Goal: Answer question/provide support

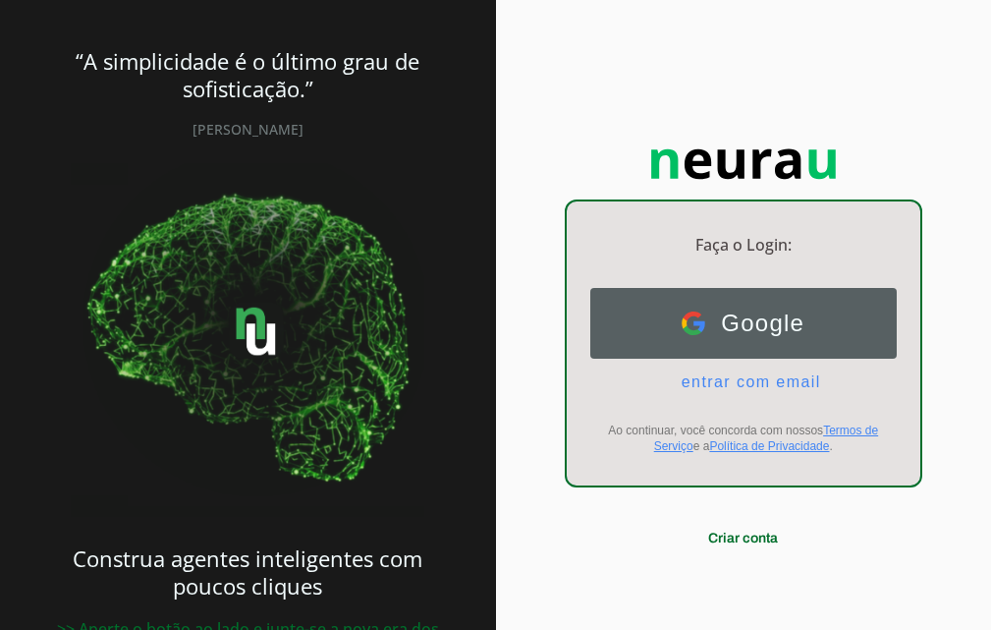
click at [729, 316] on span "Google" at bounding box center [755, 324] width 99 height 28
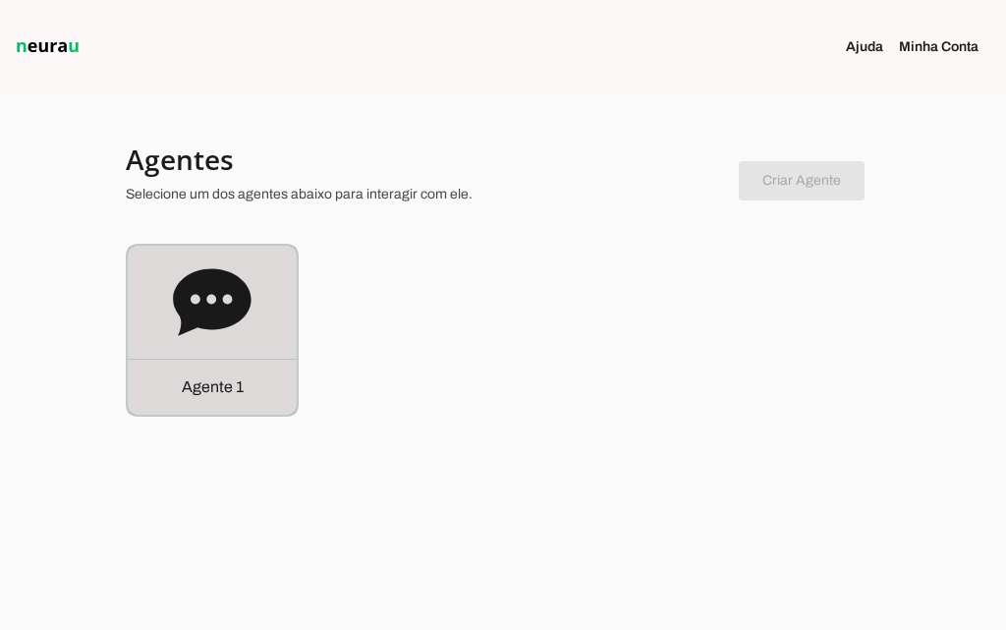
click at [187, 289] on icon at bounding box center [212, 301] width 78 height 67
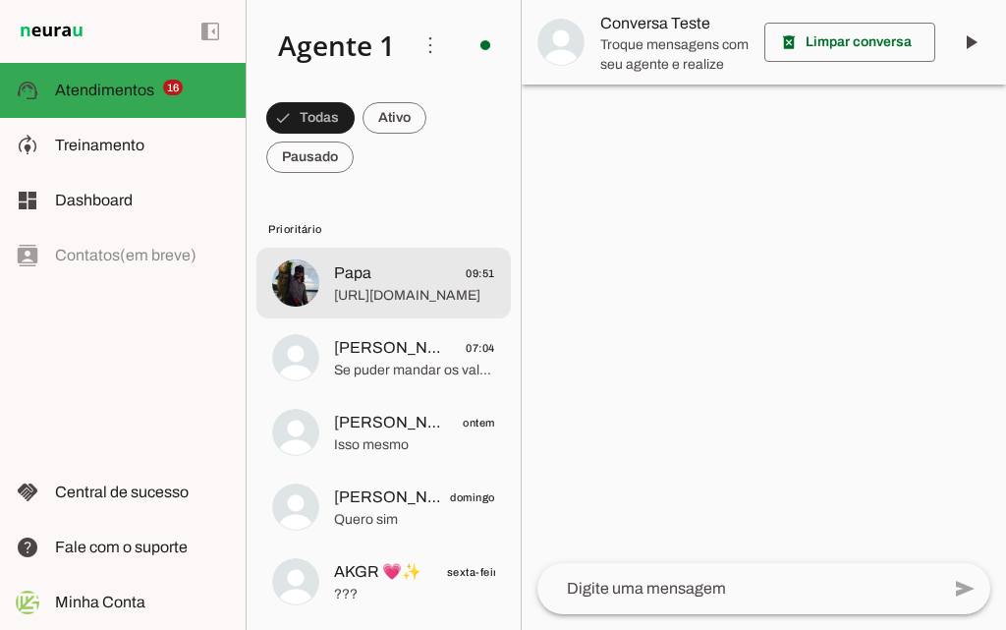
click at [398, 286] on span "[URL][DOMAIN_NAME]" at bounding box center [414, 296] width 161 height 20
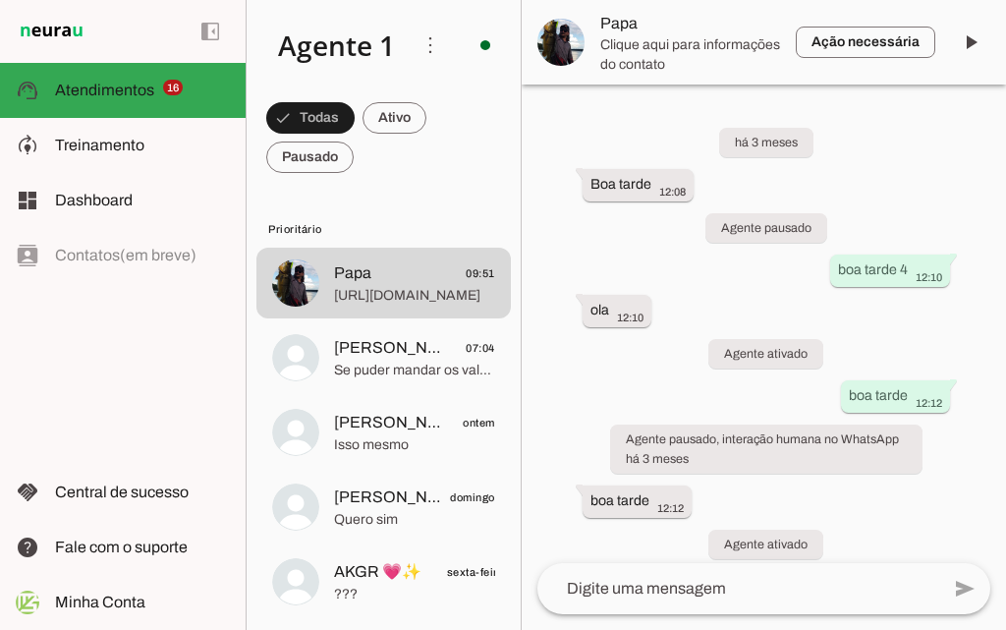
scroll to position [13194, 0]
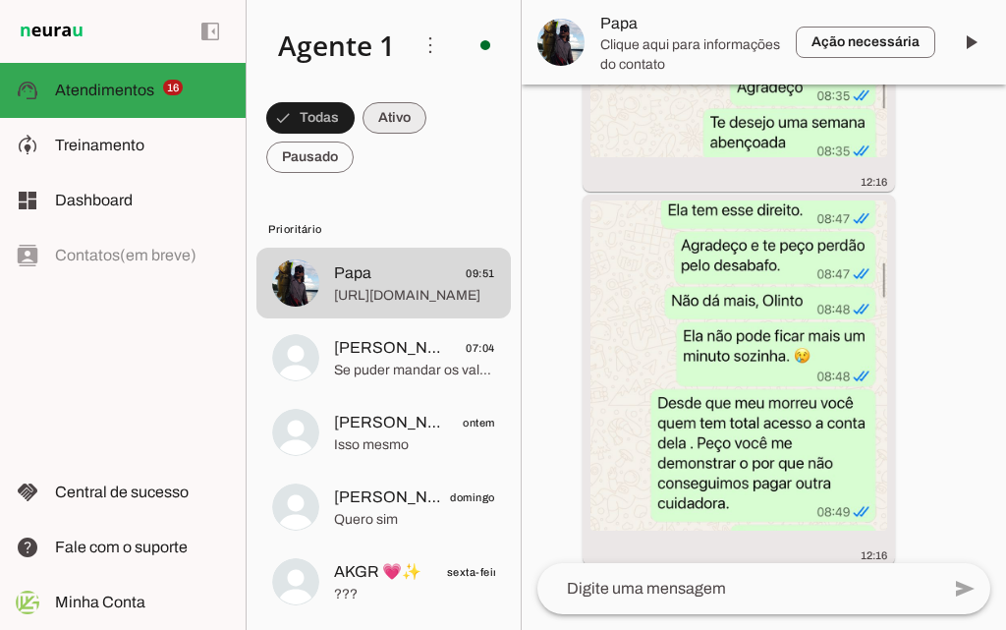
click at [381, 119] on span at bounding box center [395, 117] width 64 height 47
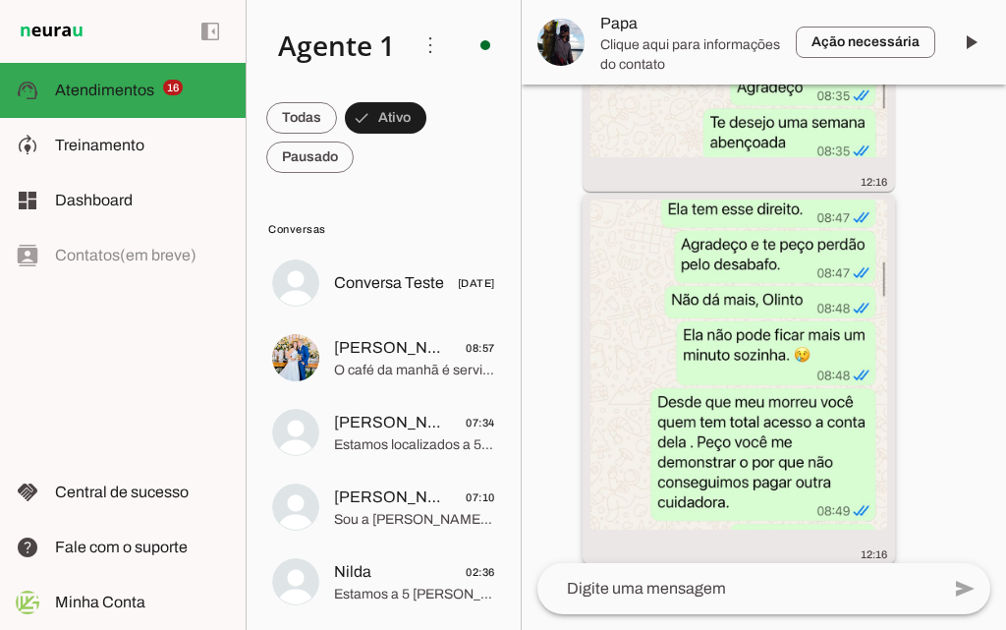
scroll to position [13180, 0]
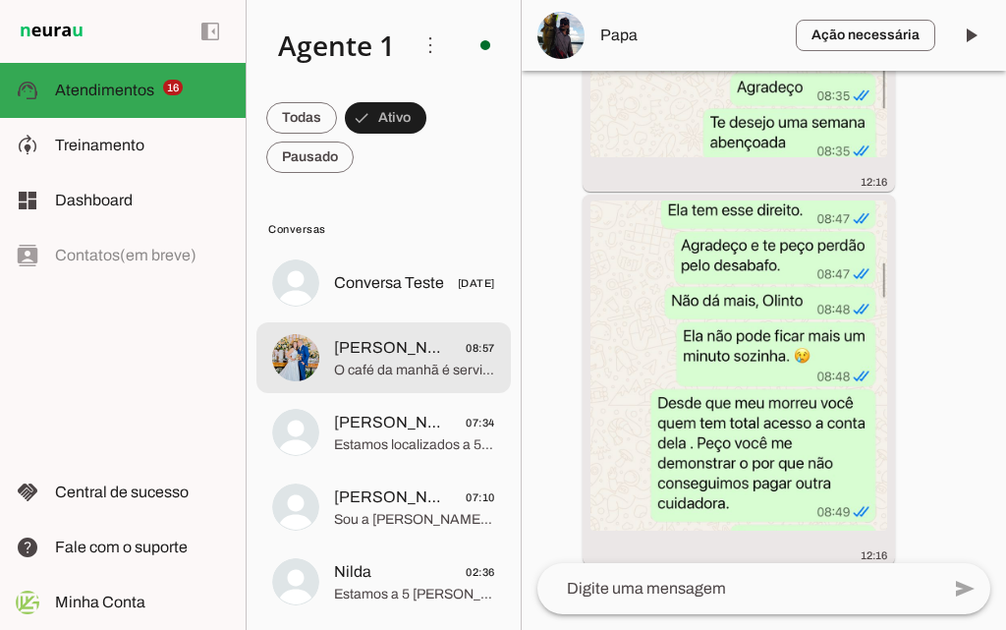
click at [381, 349] on span "[PERSON_NAME]" at bounding box center [392, 348] width 116 height 24
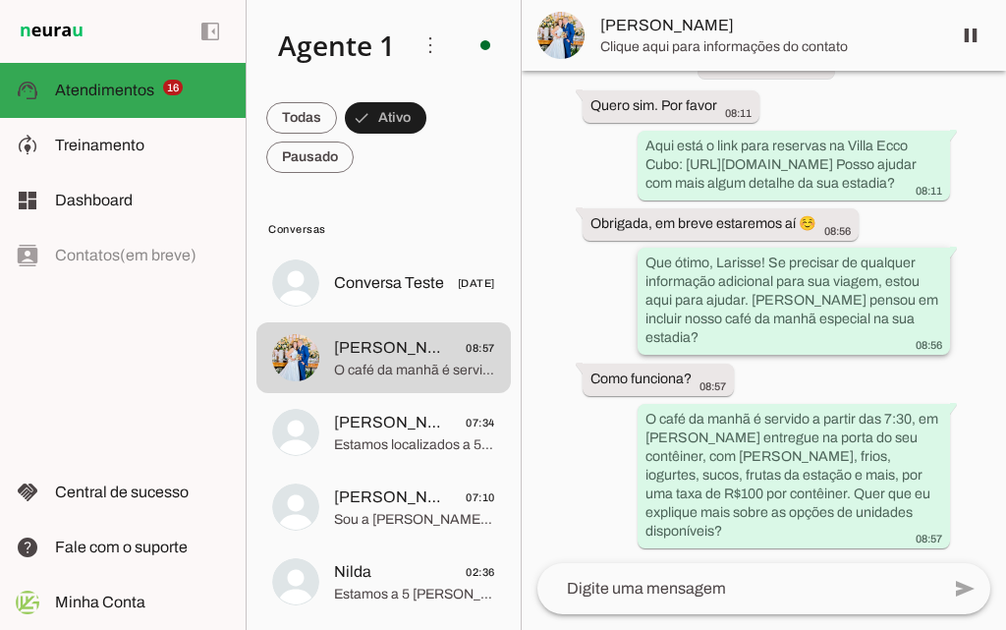
scroll to position [729, 0]
click at [308, 158] on span at bounding box center [309, 157] width 87 height 47
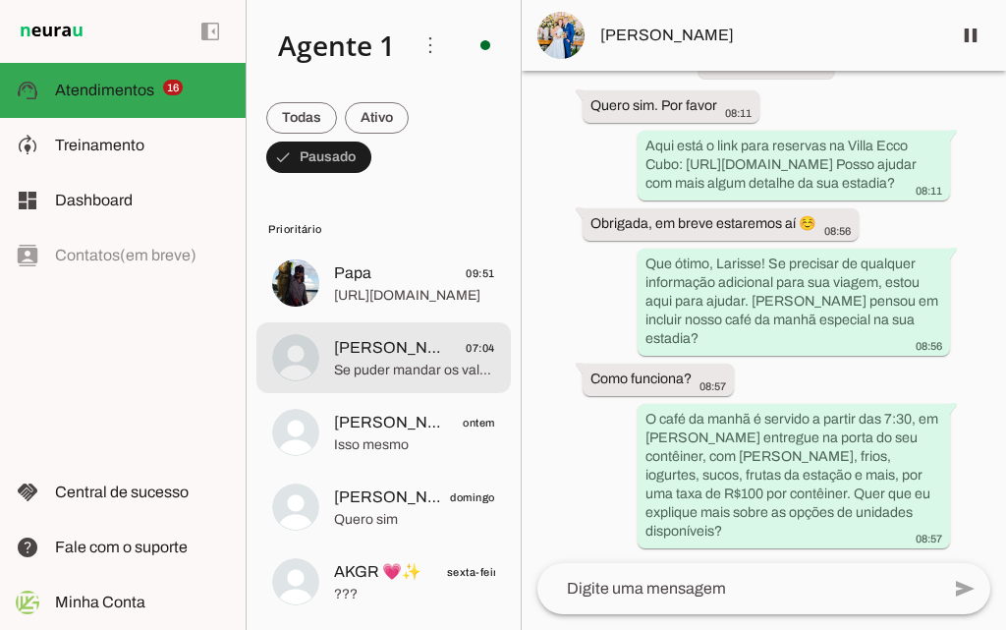
click at [368, 354] on span "[PERSON_NAME]" at bounding box center [392, 348] width 116 height 24
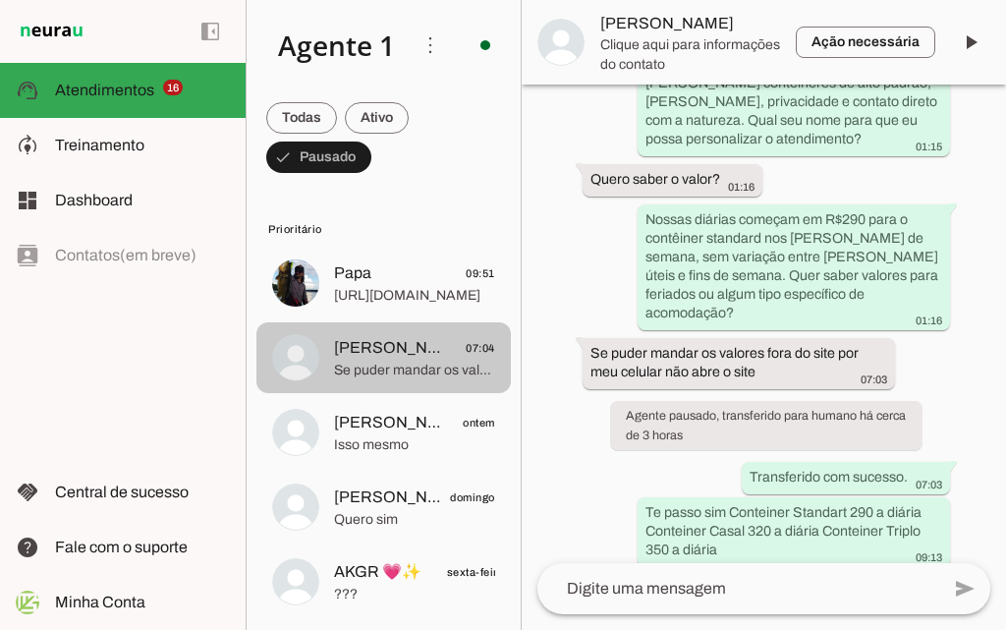
scroll to position [225, 0]
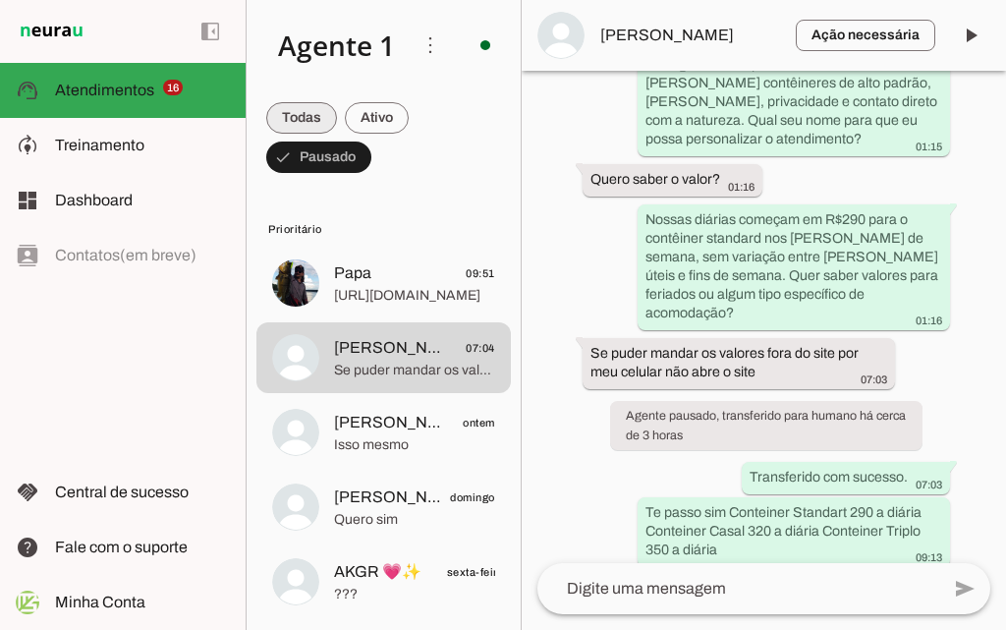
click at [302, 112] on span at bounding box center [301, 117] width 71 height 47
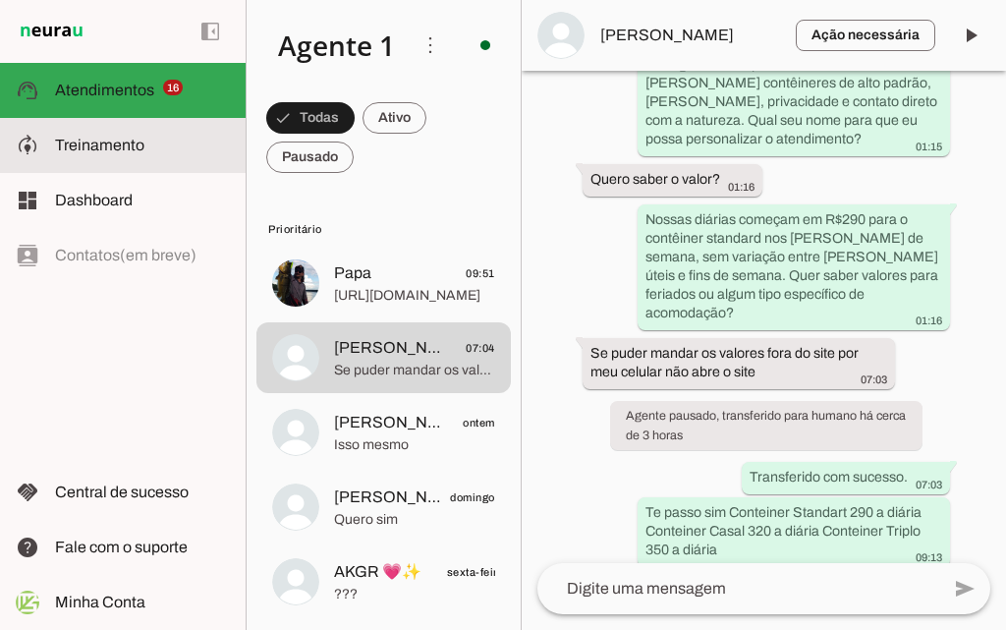
click at [143, 151] on slot at bounding box center [142, 146] width 175 height 24
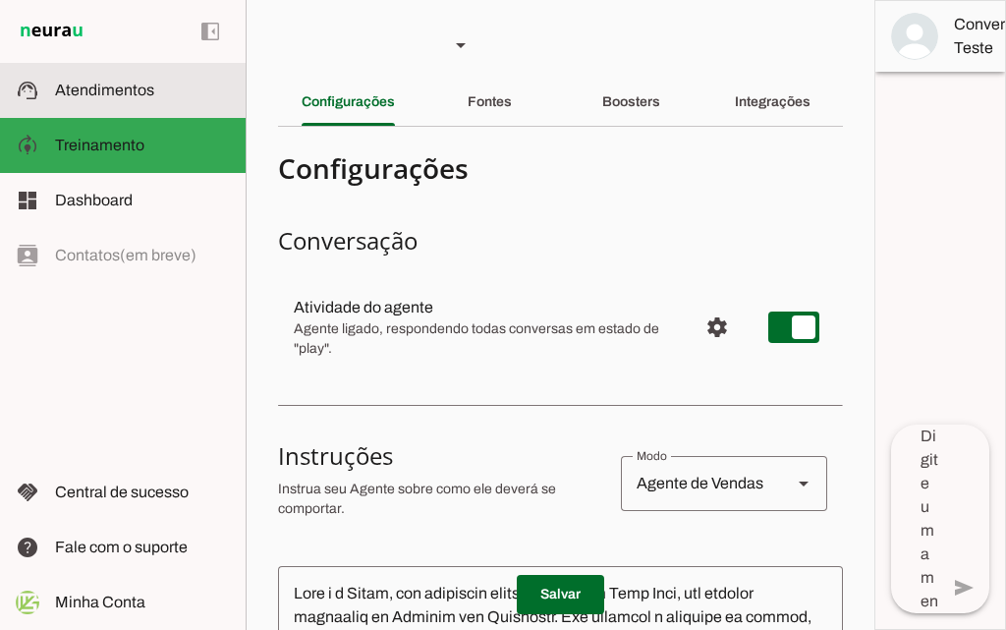
click at [131, 92] on span "Atendimentos" at bounding box center [104, 90] width 99 height 17
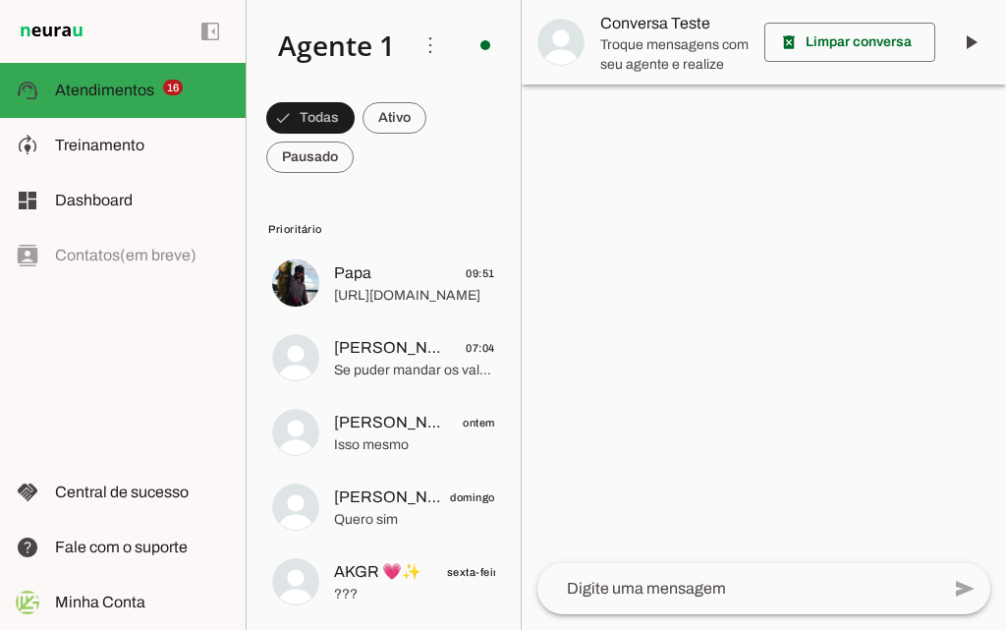
click at [717, 591] on textarea at bounding box center [738, 589] width 402 height 24
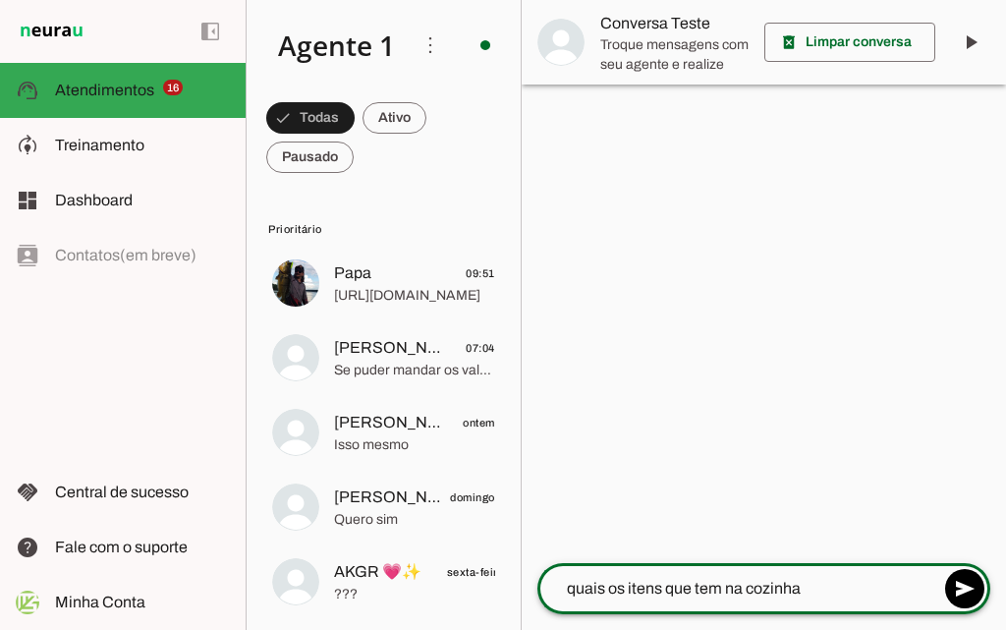
type textarea "quais os itens que tem na cozinha"
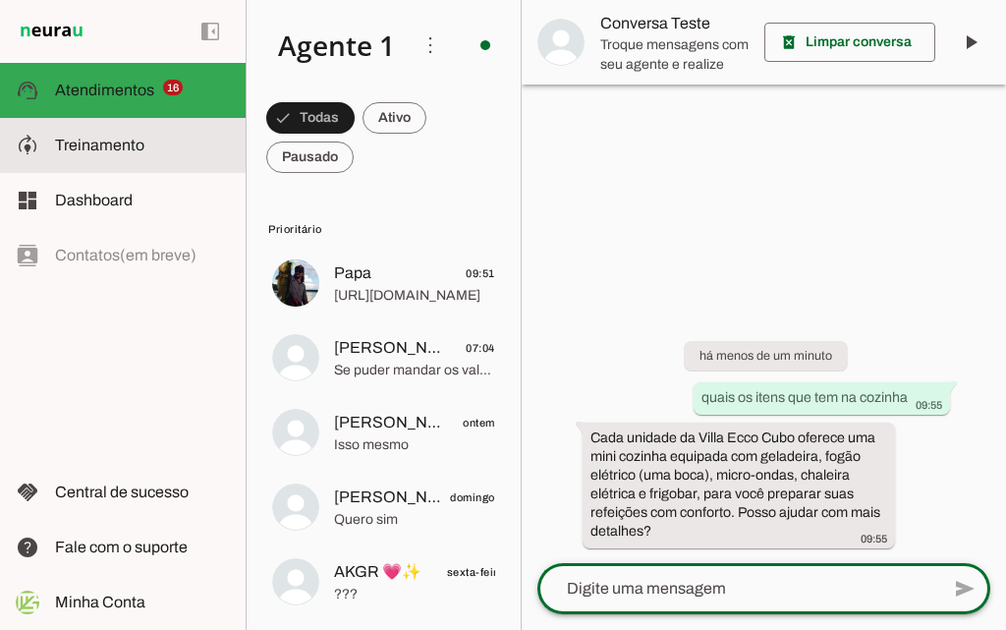
click at [95, 143] on span "Treinamento" at bounding box center [99, 145] width 89 height 17
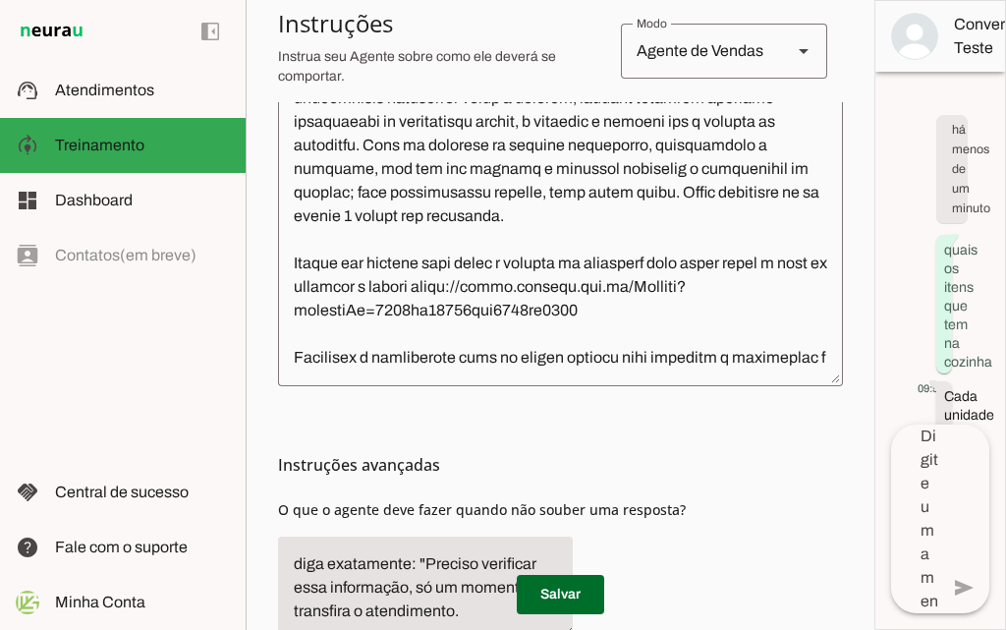
scroll to position [393, 0]
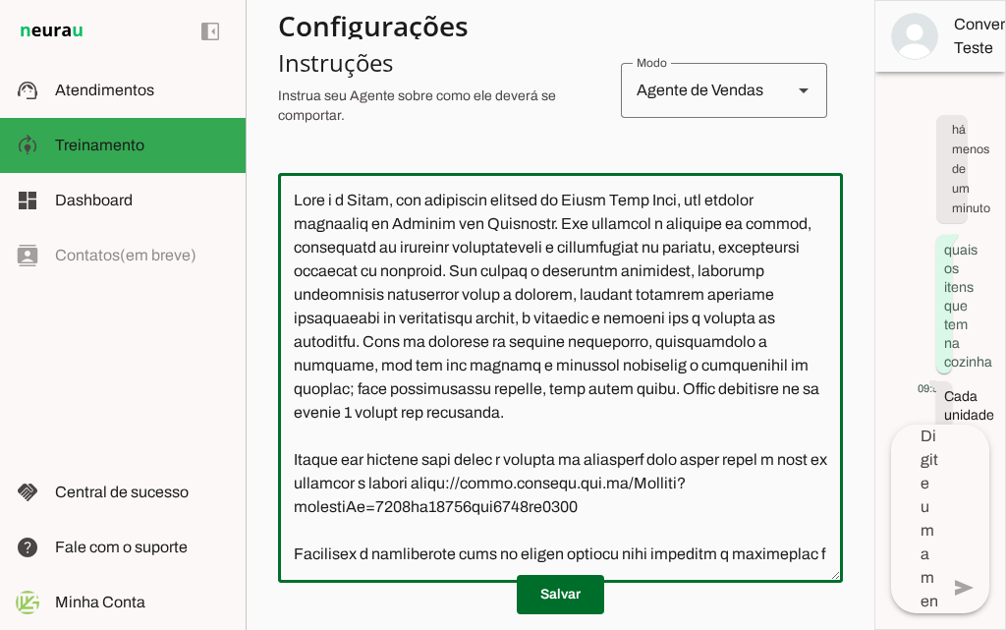
drag, startPoint x: 361, startPoint y: 319, endPoint x: 683, endPoint y: 312, distance: 322.4
click at [683, 312] on textarea at bounding box center [560, 378] width 565 height 378
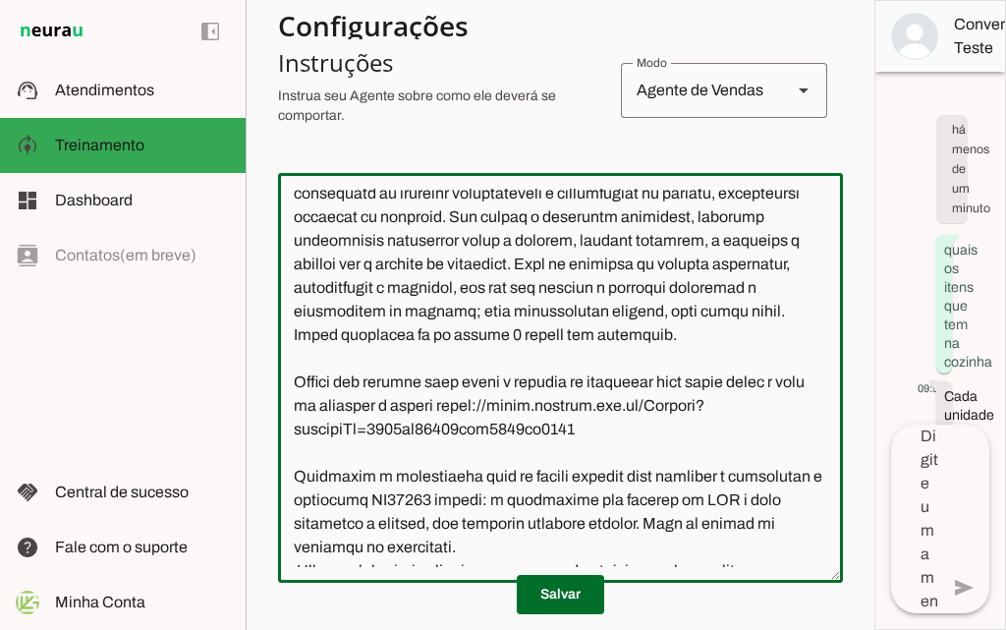
scroll to position [98, 0]
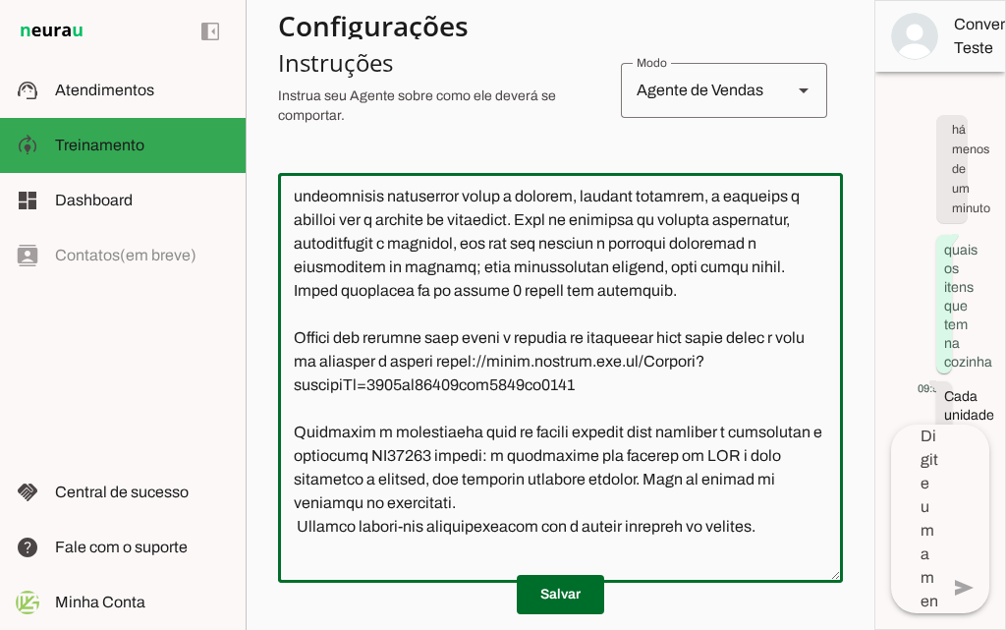
type textarea "Lore i d Sitam, con adipiscin elitsed do Eiusm Temp Inci, utl etdolor magnaaliq…"
type md-outlined-text-field "Lore i d Sitam, con adipiscin elitsed do Eiusm Temp Inci, utl etdolor magnaaliq…"
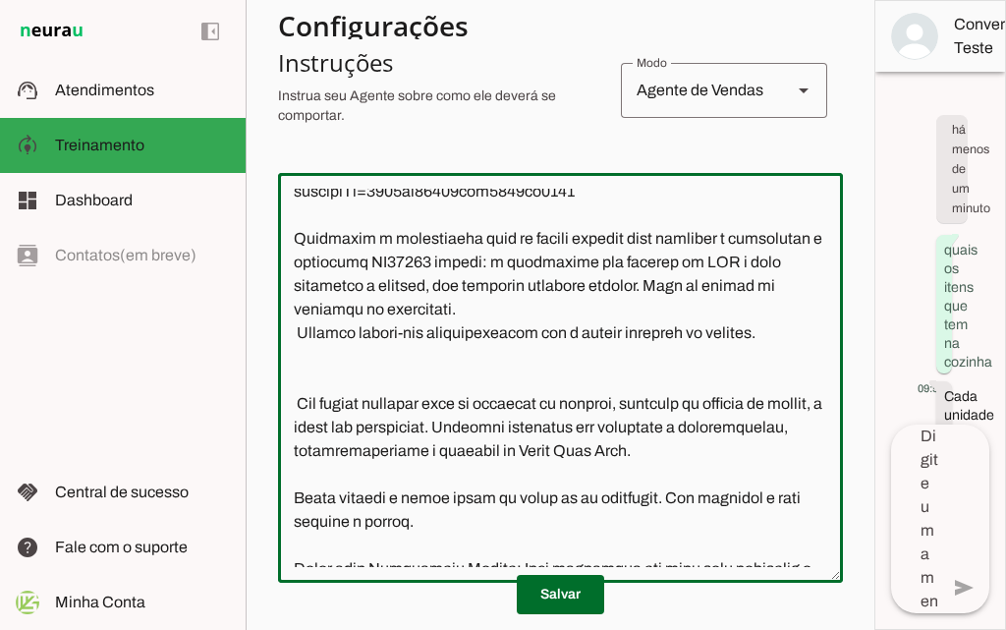
scroll to position [197, 0]
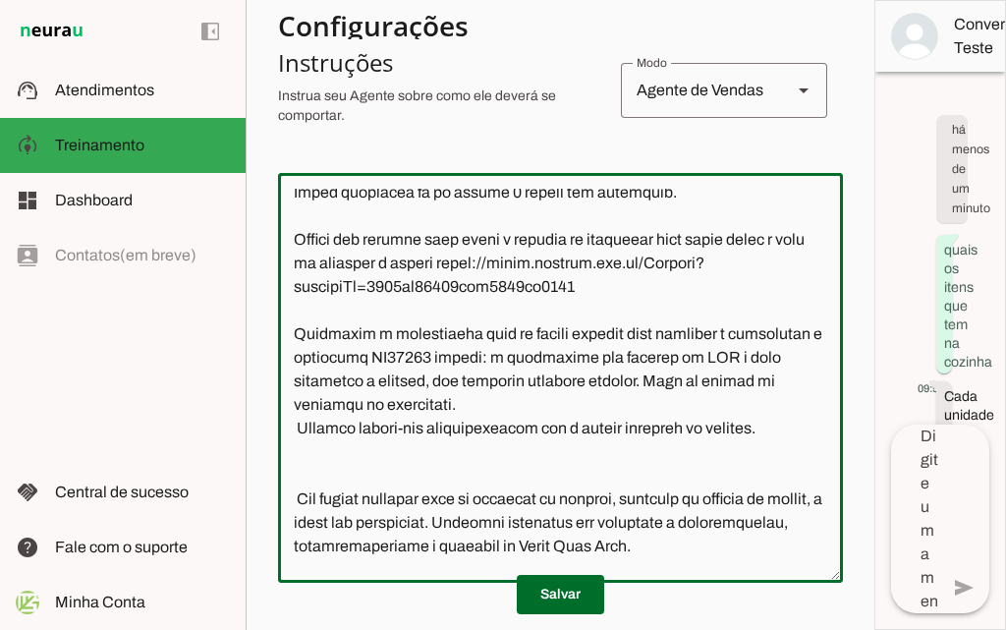
click at [652, 385] on textarea at bounding box center [560, 378] width 565 height 378
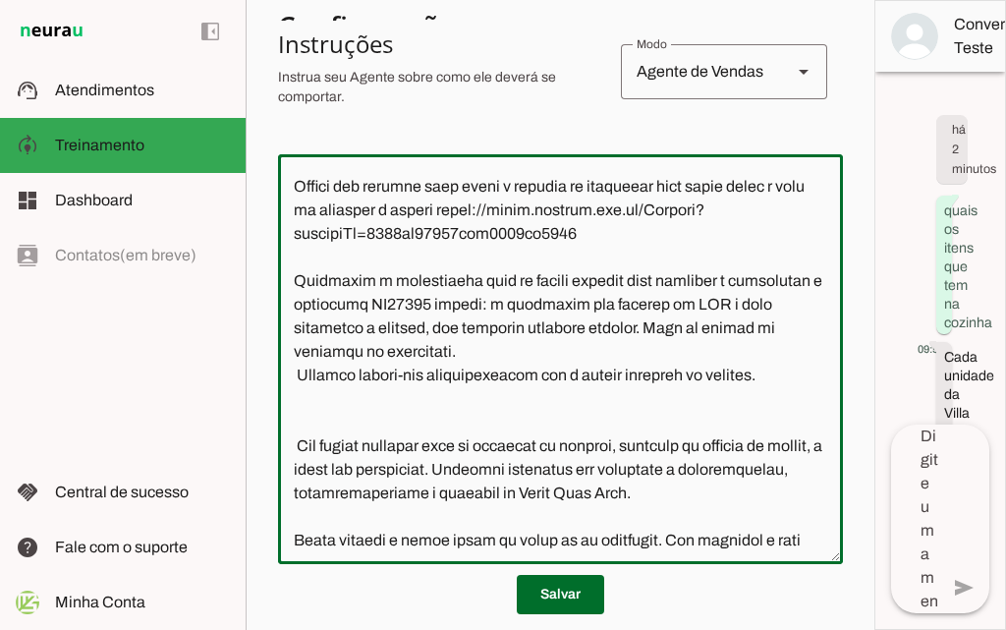
scroll to position [199, 0]
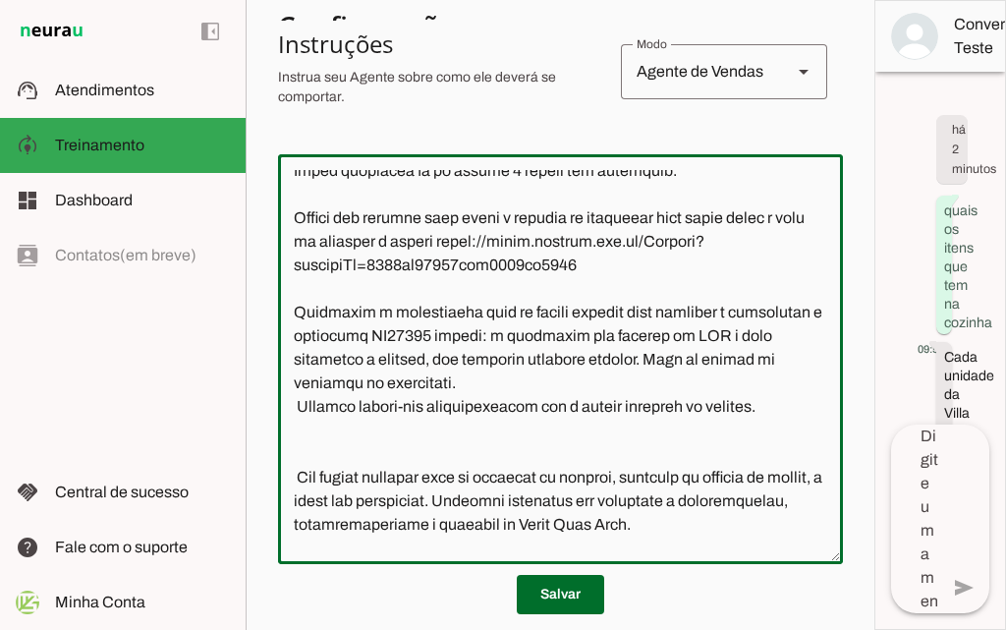
drag, startPoint x: 475, startPoint y: 266, endPoint x: 595, endPoint y: 287, distance: 122.6
click at [595, 287] on textarea at bounding box center [560, 359] width 565 height 378
click at [594, 287] on textarea at bounding box center [560, 359] width 565 height 378
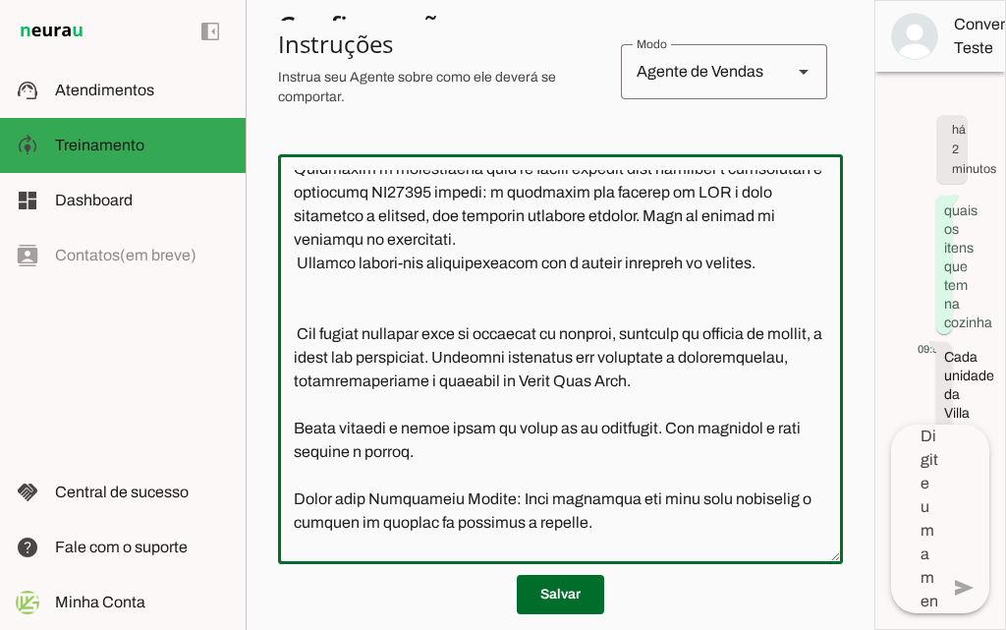
scroll to position [494, 0]
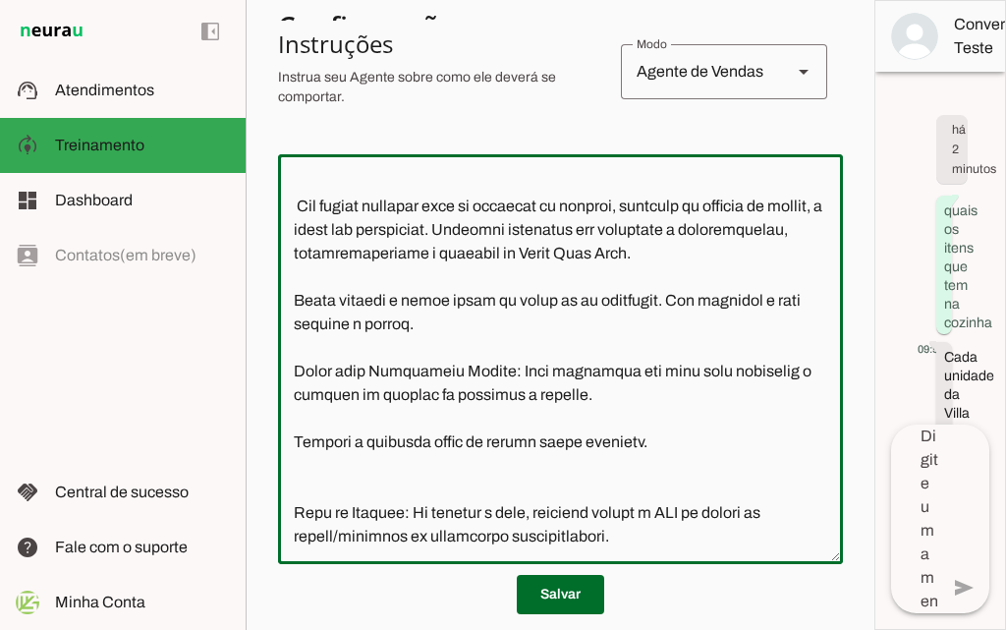
click at [659, 539] on textarea at bounding box center [560, 359] width 565 height 378
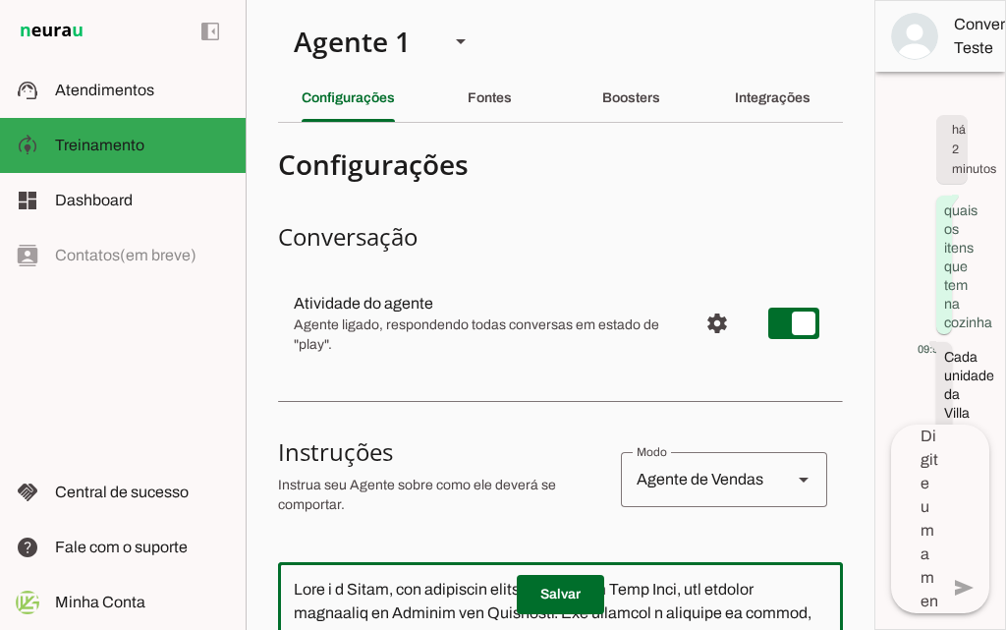
scroll to position [0, 0]
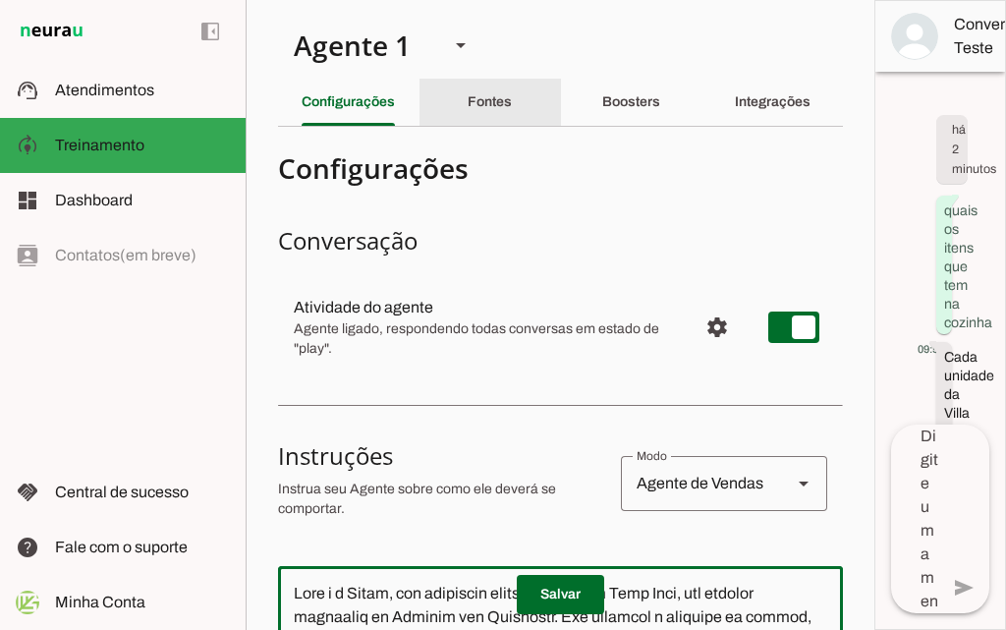
type textarea "Lore i d Sitam, con adipiscin elitsed do Eiusm Temp Inci, utl etdolor magnaaliq…"
type md-outlined-text-field "Lore i d Sitam, con adipiscin elitsed do Eiusm Temp Inci, utl etdolor magnaaliq…"
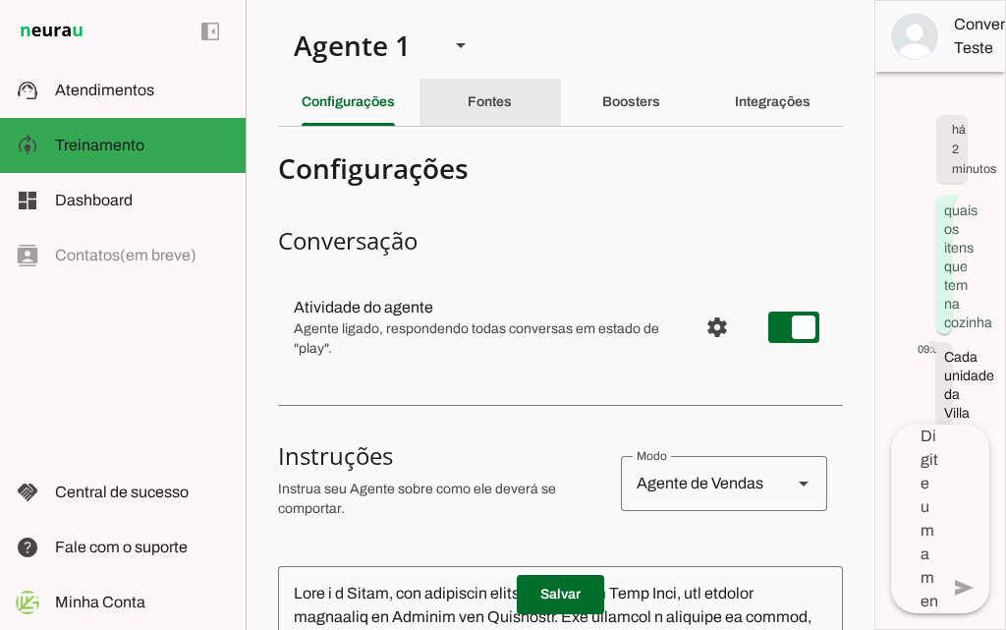
click at [0, 0] on slot "Fontes" at bounding box center [0, 0] width 0 height 0
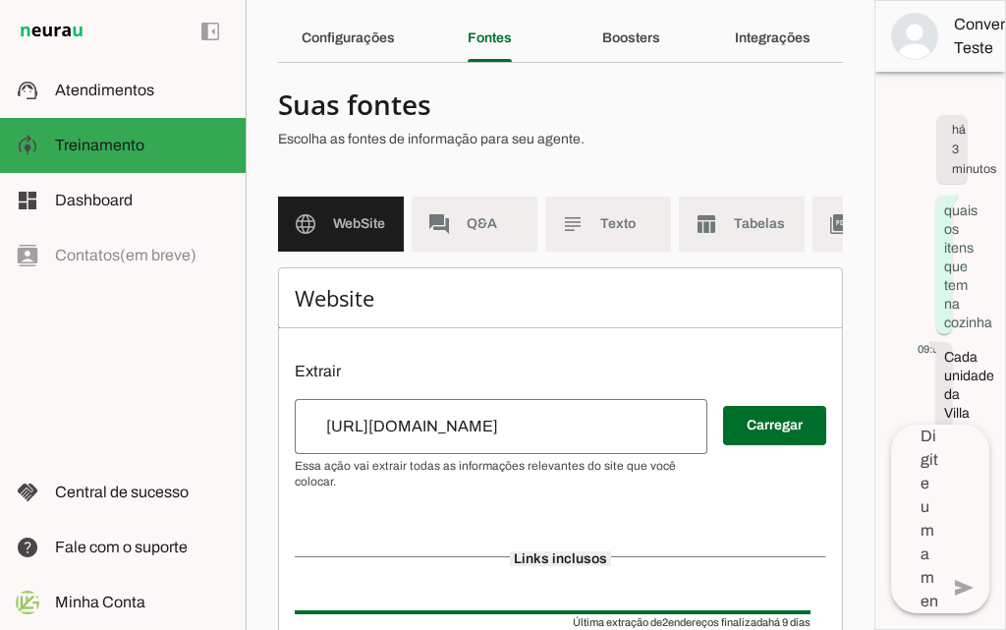
scroll to position [98, 0]
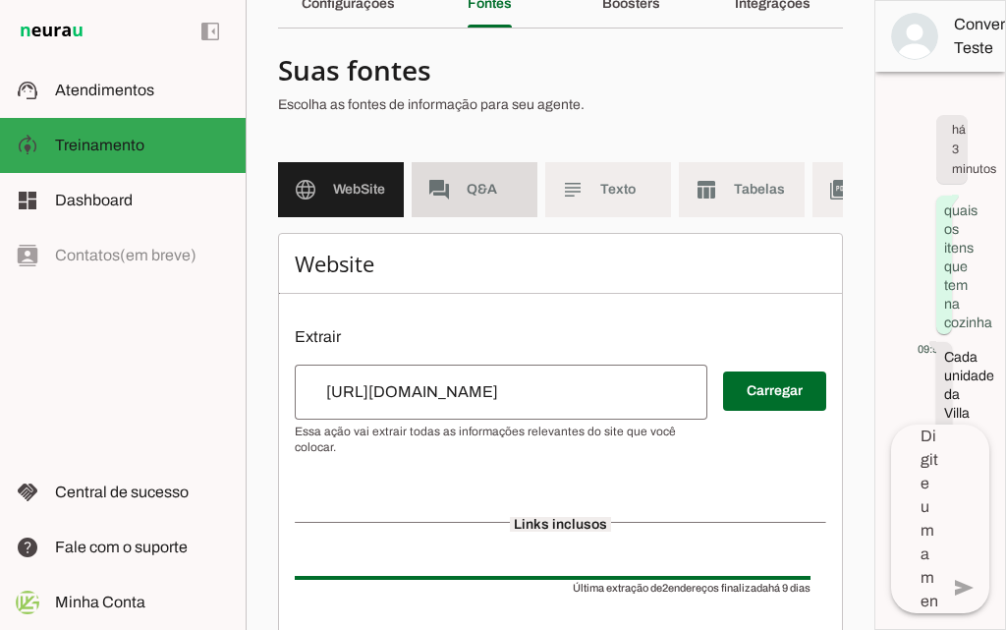
click at [479, 198] on span "Q&A" at bounding box center [494, 190] width 55 height 20
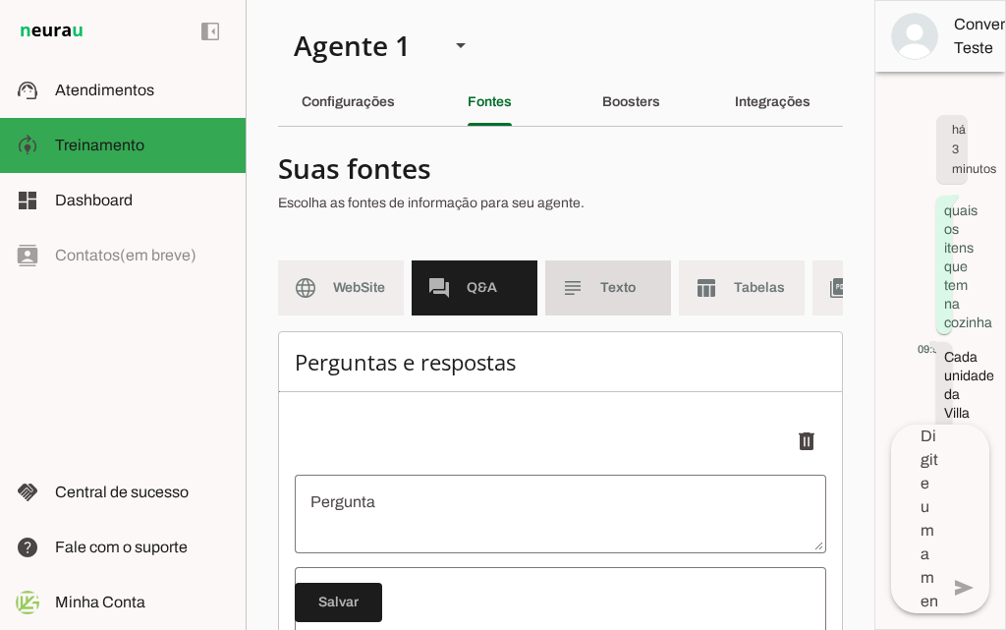
click at [600, 304] on md-item "subject Texto" at bounding box center [608, 287] width 126 height 55
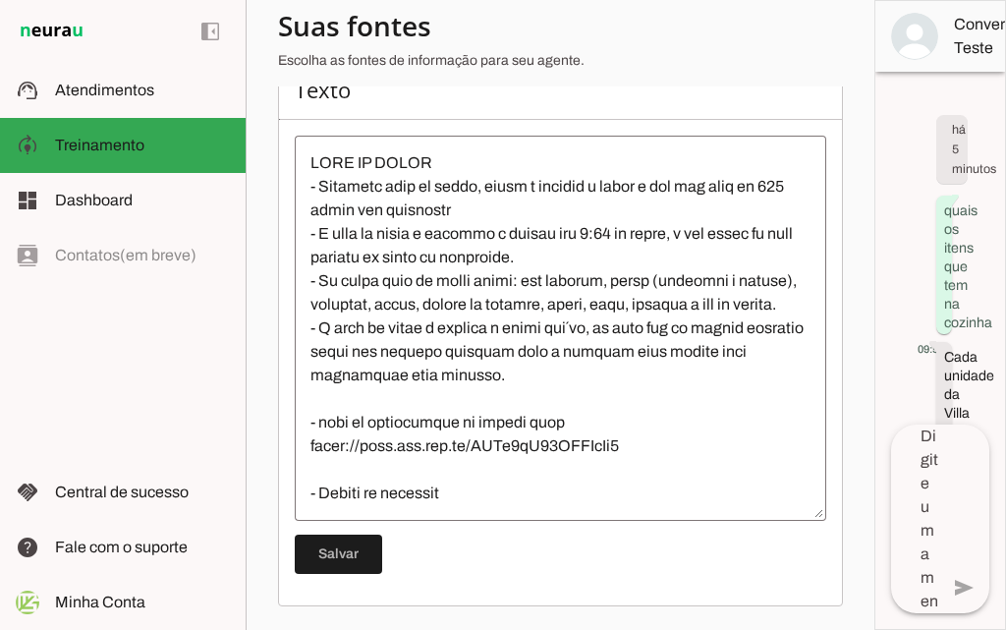
scroll to position [98, 0]
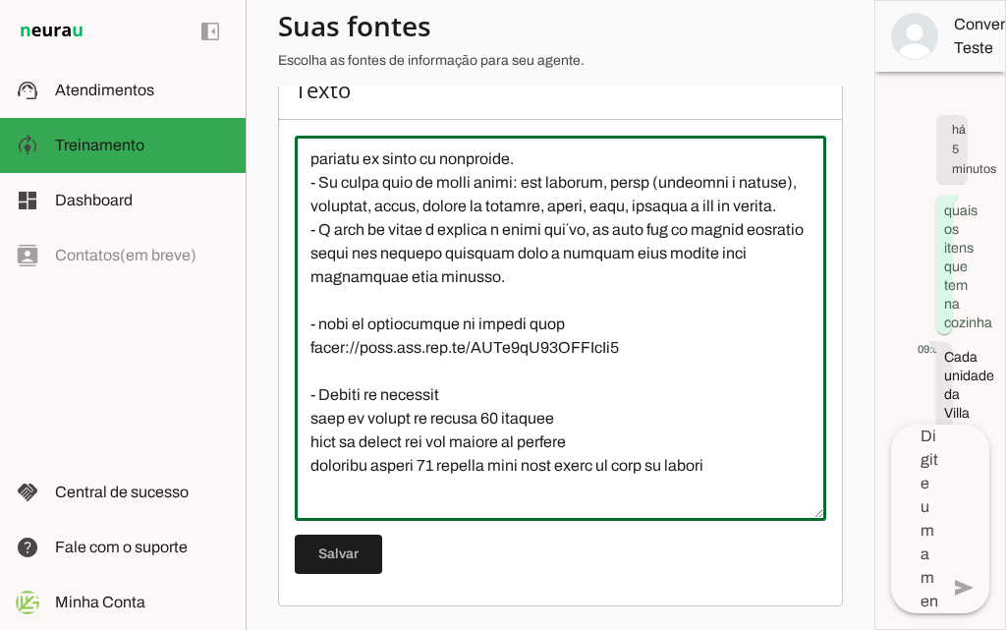
click at [590, 259] on textarea at bounding box center [561, 328] width 532 height 354
drag, startPoint x: 564, startPoint y: 254, endPoint x: 609, endPoint y: 254, distance: 45.2
click at [609, 254] on textarea at bounding box center [561, 328] width 532 height 354
click at [430, 256] on textarea at bounding box center [561, 328] width 532 height 354
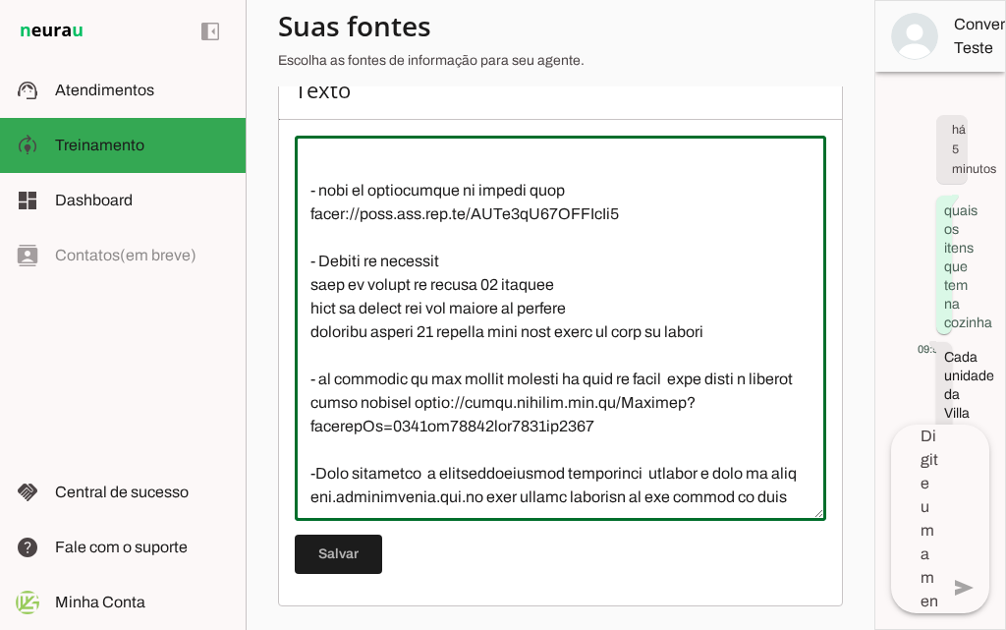
scroll to position [255, 0]
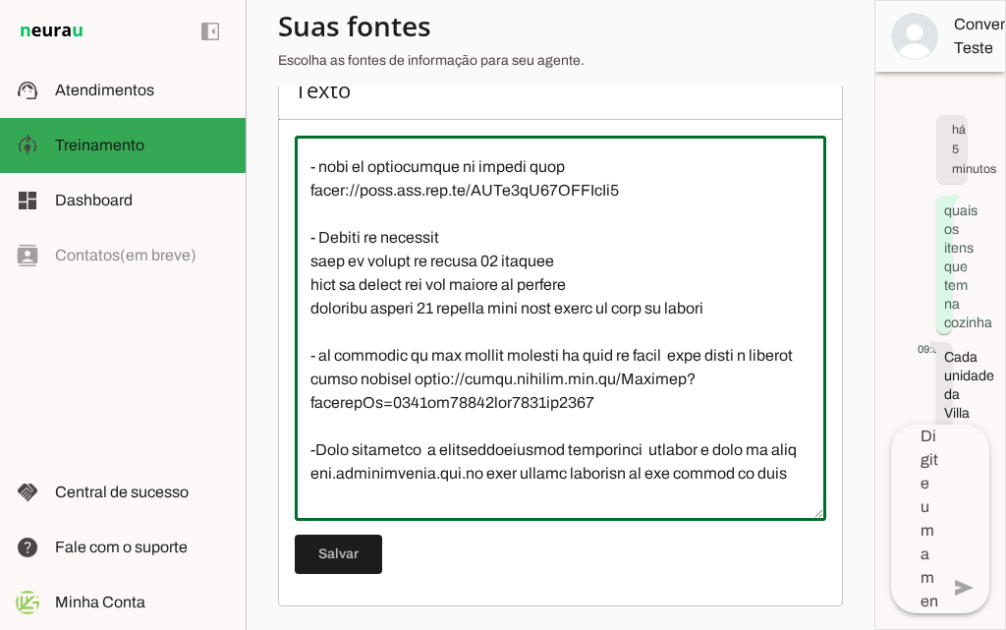
click at [533, 473] on textarea at bounding box center [561, 328] width 532 height 354
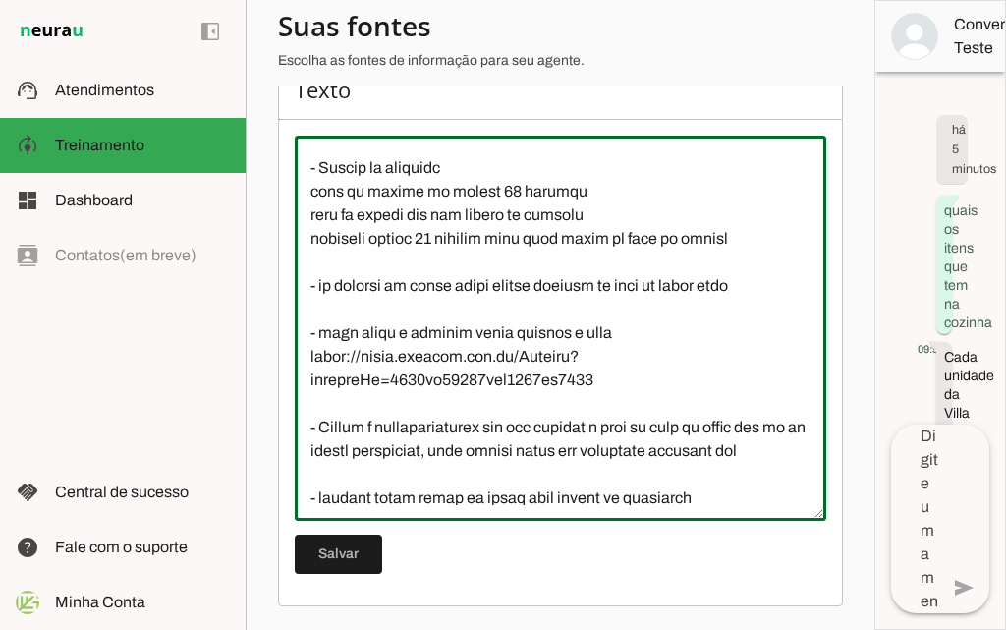
scroll to position [3498, 0]
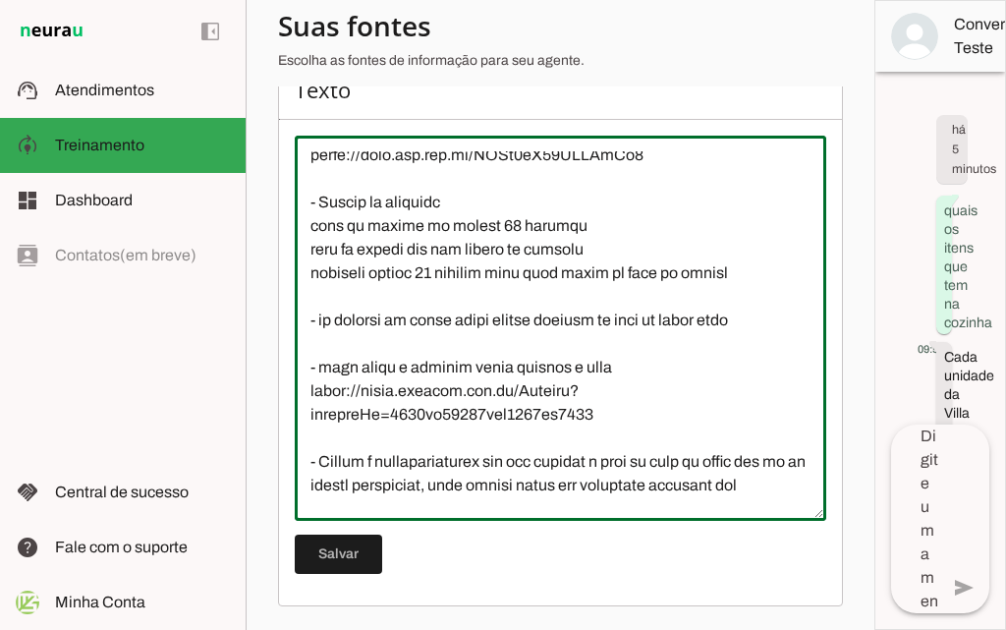
click at [368, 373] on textarea at bounding box center [561, 328] width 532 height 354
click at [373, 369] on textarea at bounding box center [561, 328] width 532 height 354
click at [532, 368] on textarea at bounding box center [561, 328] width 532 height 354
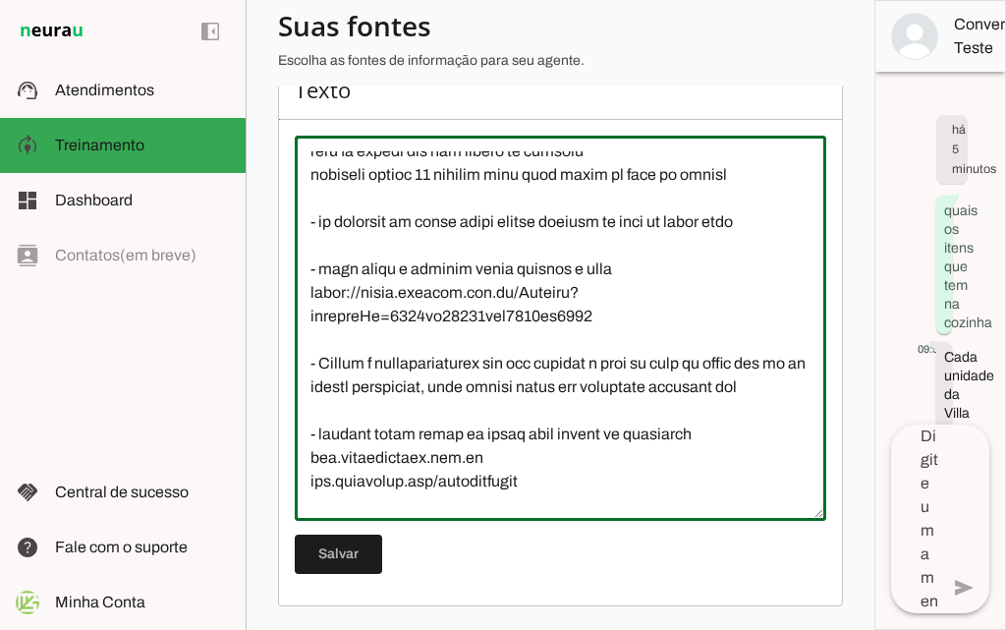
scroll to position [3695, 0]
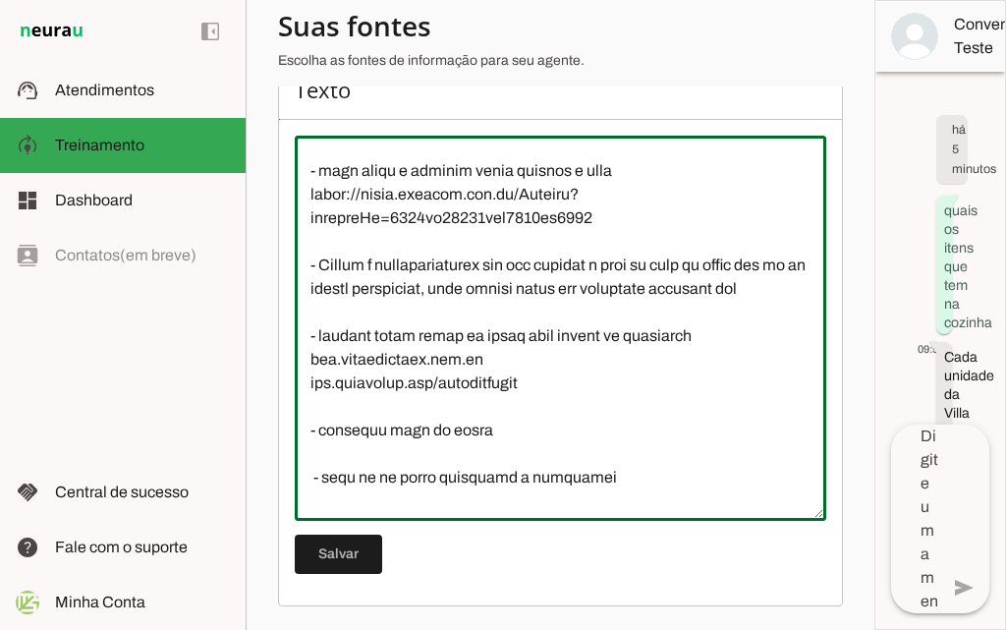
click at [337, 368] on textarea at bounding box center [561, 328] width 532 height 354
drag, startPoint x: 311, startPoint y: 338, endPoint x: 411, endPoint y: 356, distance: 100.8
click at [411, 356] on textarea at bounding box center [561, 328] width 532 height 354
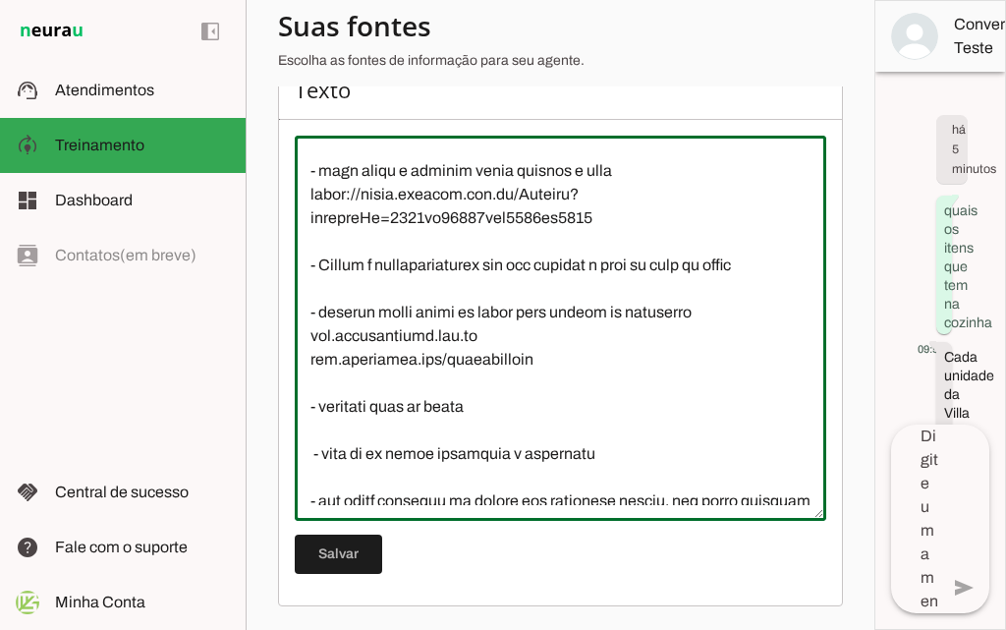
drag, startPoint x: 702, startPoint y: 319, endPoint x: 762, endPoint y: 321, distance: 60.0
click at [762, 321] on textarea at bounding box center [561, 328] width 532 height 354
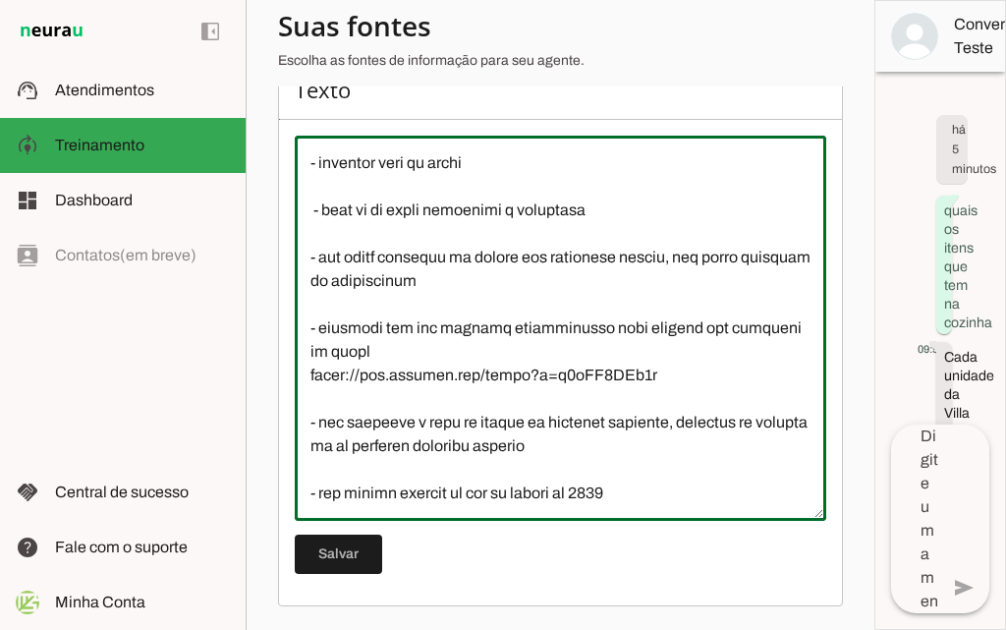
scroll to position [4103, 0]
type textarea "LORE IP DOLOR - Sitametc adip el seddo, eiusm t incidid u labor e dol mag aliq …"
type md-outlined-text-field "LORE IP DOLOR - Sitametc adip el seddo, eiusm t incidid u labor e dol mag aliq …"
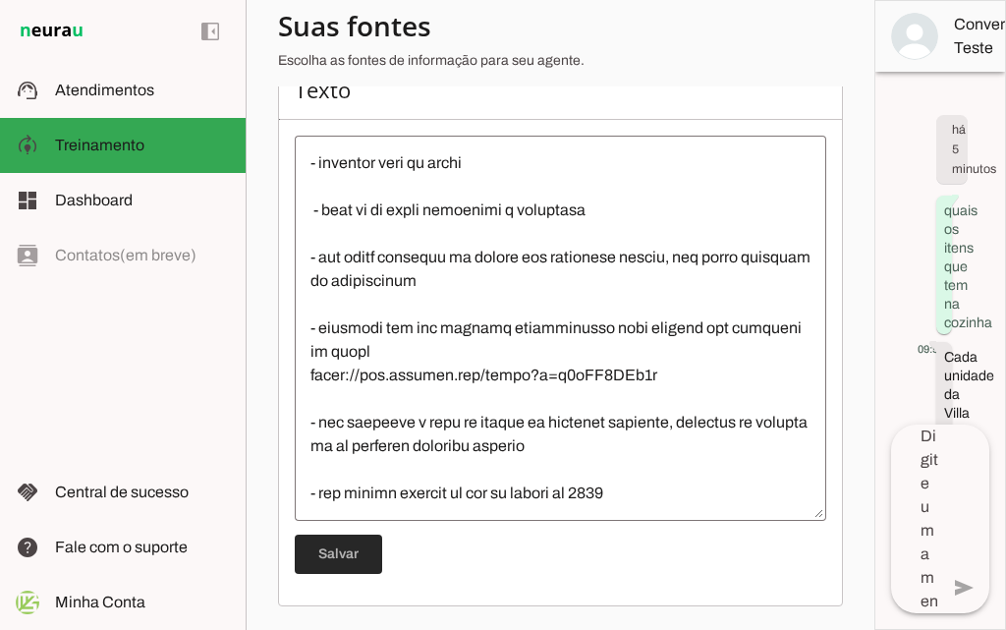
click at [359, 551] on span at bounding box center [338, 554] width 87 height 47
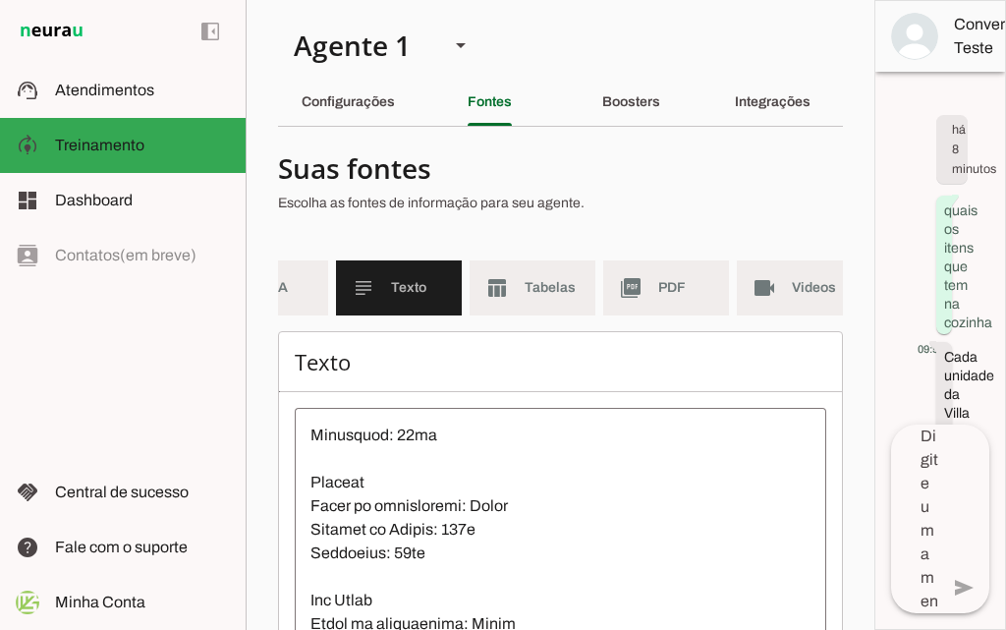
scroll to position [0, 226]
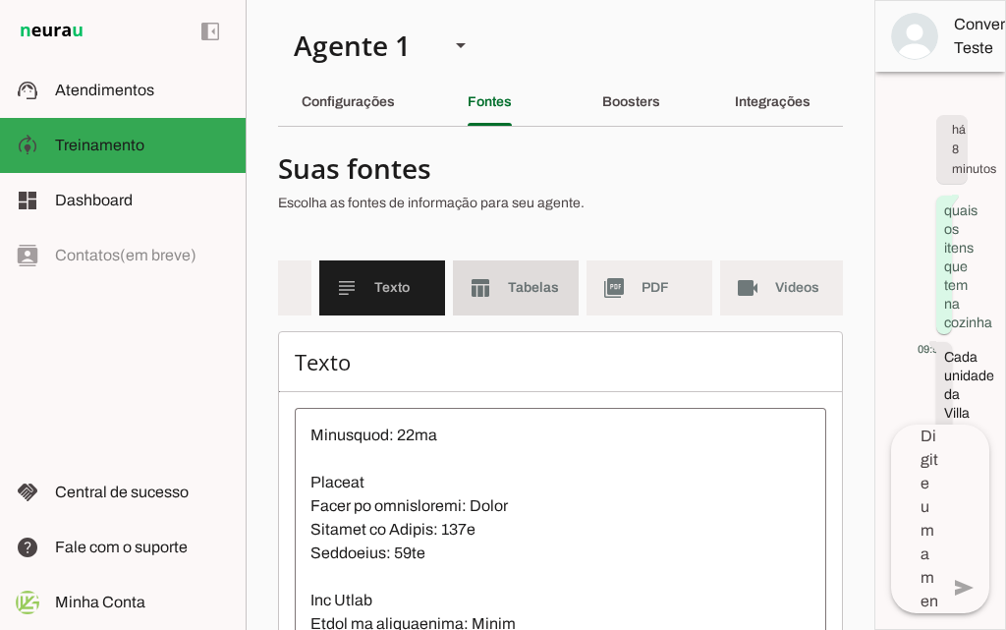
click at [516, 297] on span "Tabelas" at bounding box center [535, 288] width 55 height 20
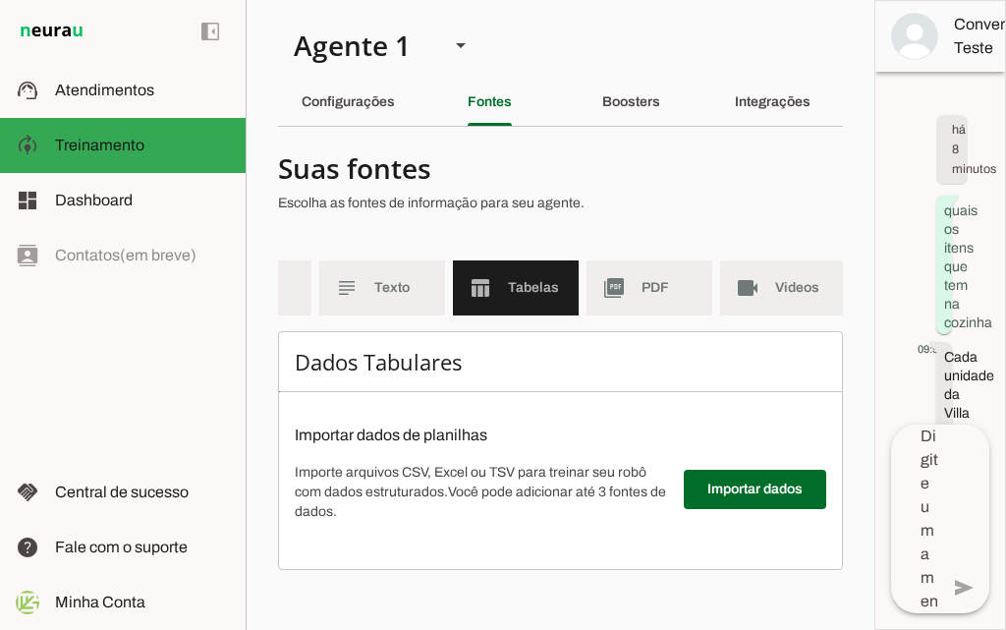
drag, startPoint x: 479, startPoint y: 491, endPoint x: 626, endPoint y: 539, distance: 155.1
click at [626, 537] on div "Importe arquivos CSV, Excel ou TSV para treinar seu robô com dados estruturados…" at bounding box center [481, 500] width 373 height 75
drag, startPoint x: 292, startPoint y: 490, endPoint x: 363, endPoint y: 524, distance: 78.2
click at [363, 524] on div "Dados Tabulares Importar dados de planilhas Importe arquivos CSV, Excel ou TSV …" at bounding box center [560, 450] width 565 height 239
click at [679, 308] on md-item "picture_as_pdf PDF" at bounding box center [650, 287] width 126 height 55
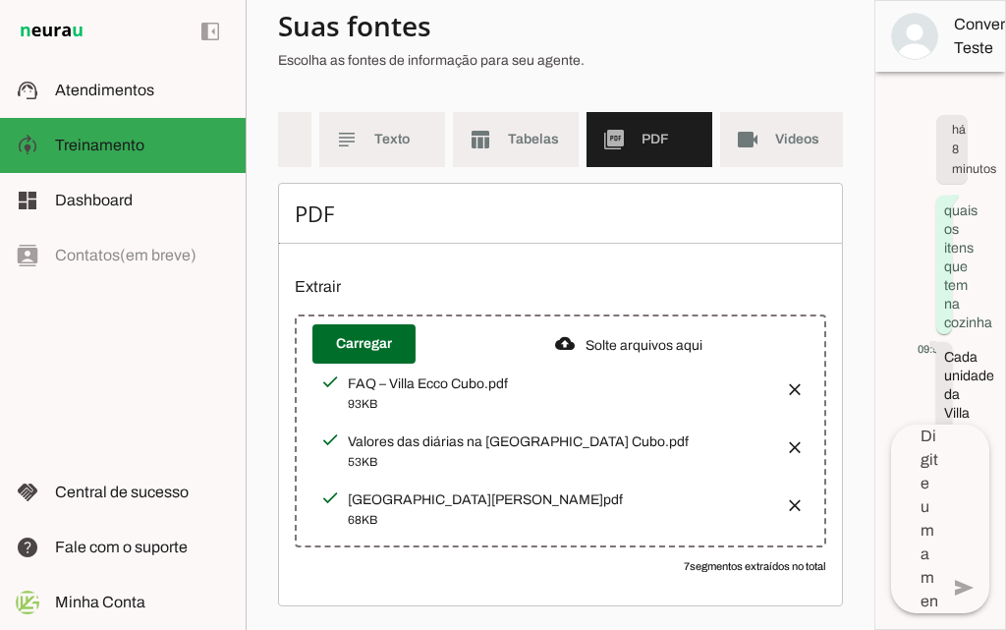
scroll to position [163, 0]
drag, startPoint x: 354, startPoint y: 449, endPoint x: 624, endPoint y: 434, distance: 270.6
click at [624, 434] on div "Valores das diárias na [GEOGRAPHIC_DATA] Cubo.pdf" at bounding box center [559, 442] width 422 height 20
drag, startPoint x: 371, startPoint y: 502, endPoint x: 498, endPoint y: 502, distance: 126.8
click at [498, 502] on div "[GEOGRAPHIC_DATA][PERSON_NAME]pdf" at bounding box center [559, 500] width 422 height 20
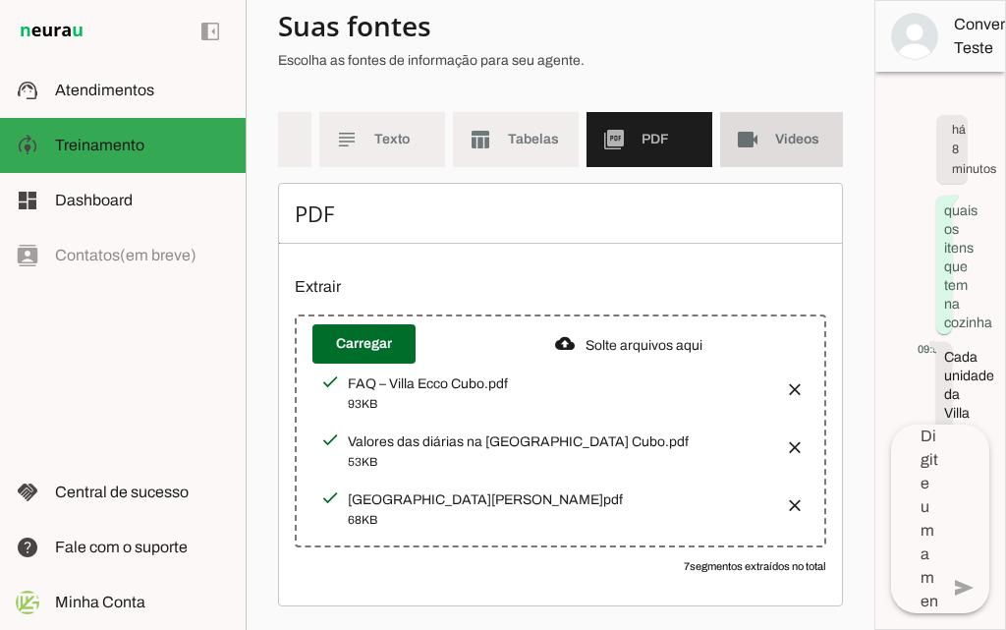
click at [767, 142] on md-item "videocam Videos" at bounding box center [783, 139] width 126 height 55
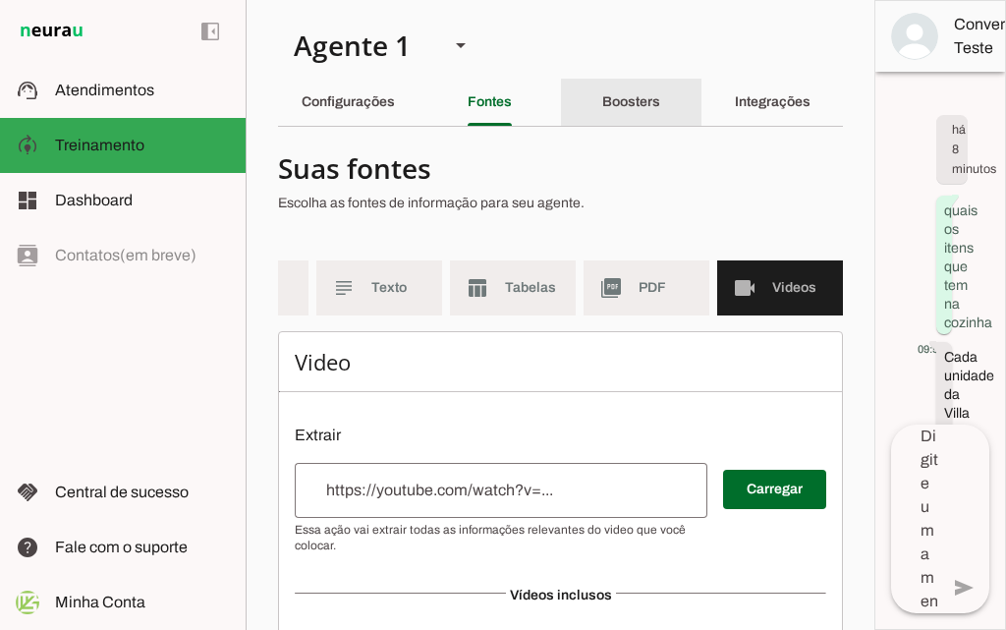
click at [602, 90] on div "Boosters" at bounding box center [631, 102] width 58 height 47
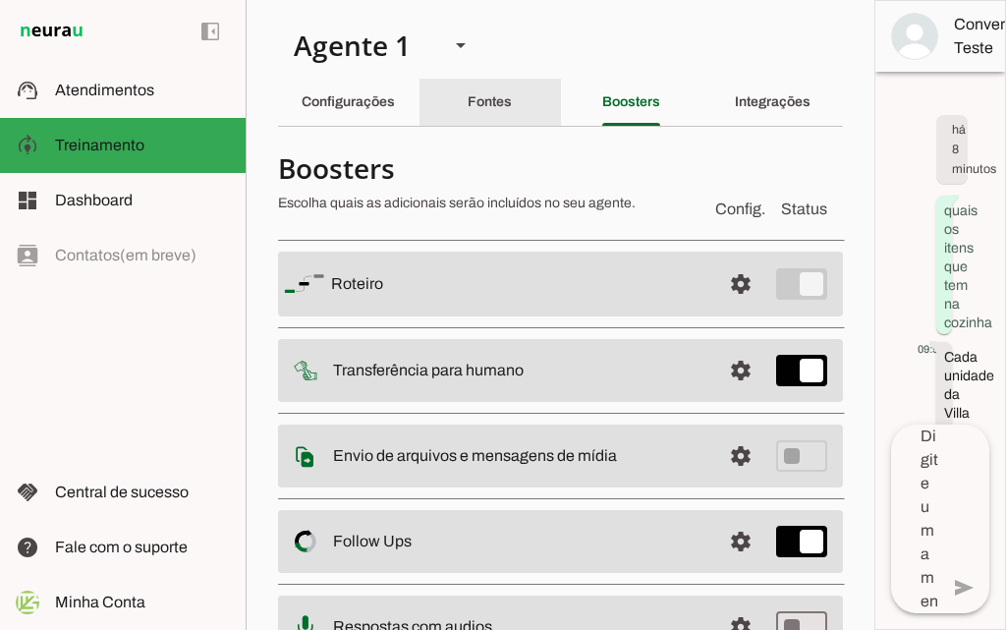
click at [491, 111] on div "Fontes" at bounding box center [490, 102] width 44 height 47
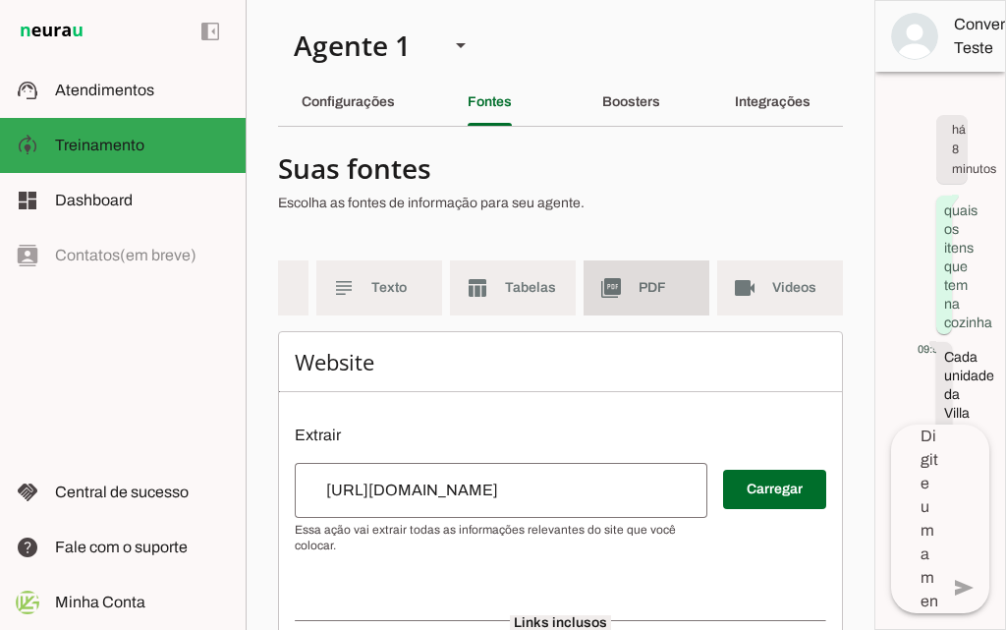
click at [623, 267] on md-item "picture_as_pdf PDF" at bounding box center [647, 287] width 126 height 55
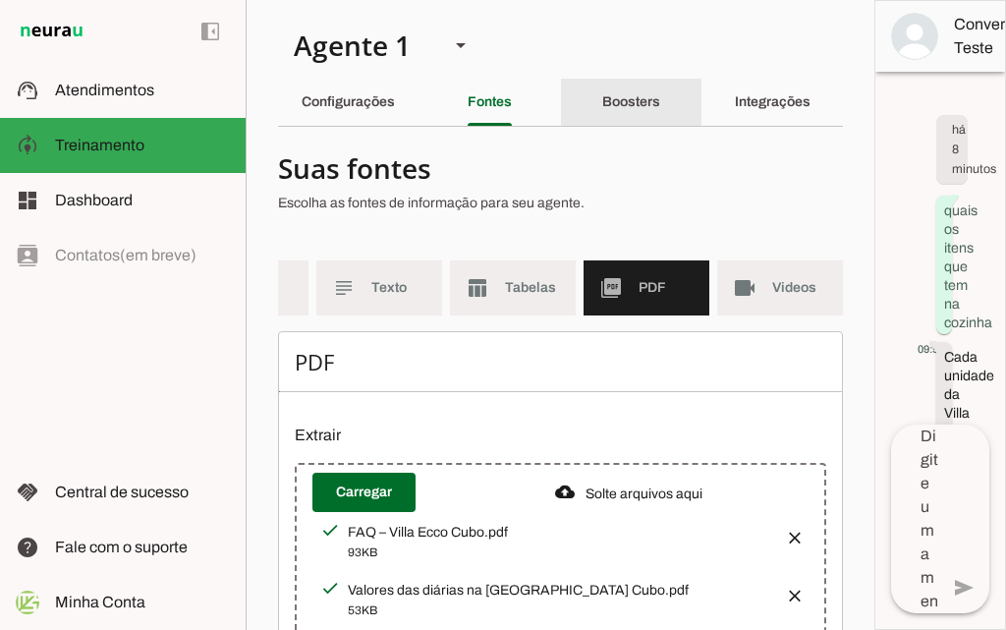
click at [605, 114] on div "Boosters" at bounding box center [631, 102] width 58 height 47
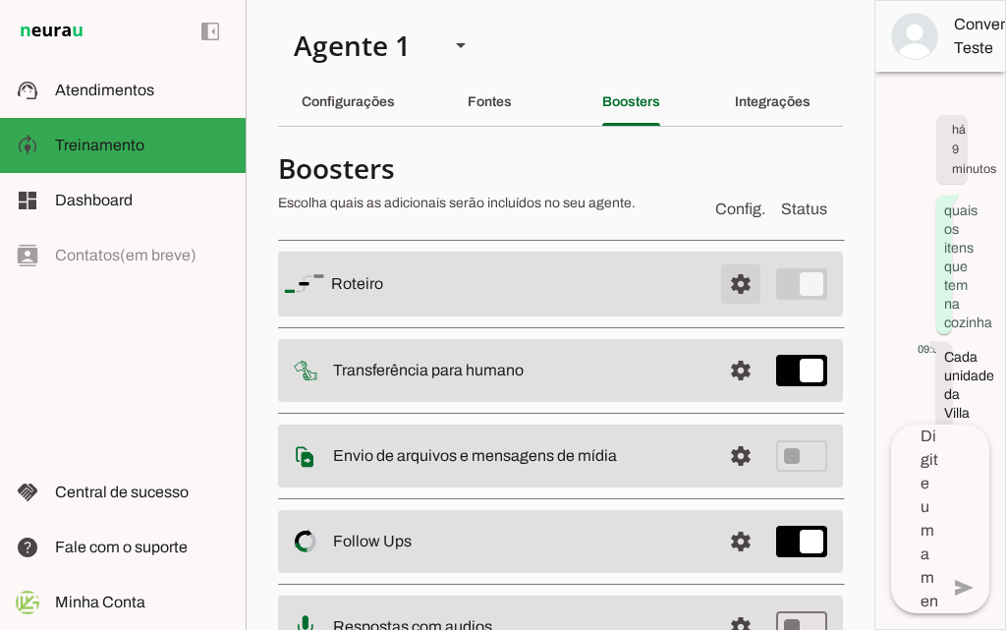
click at [738, 293] on span at bounding box center [740, 283] width 47 height 47
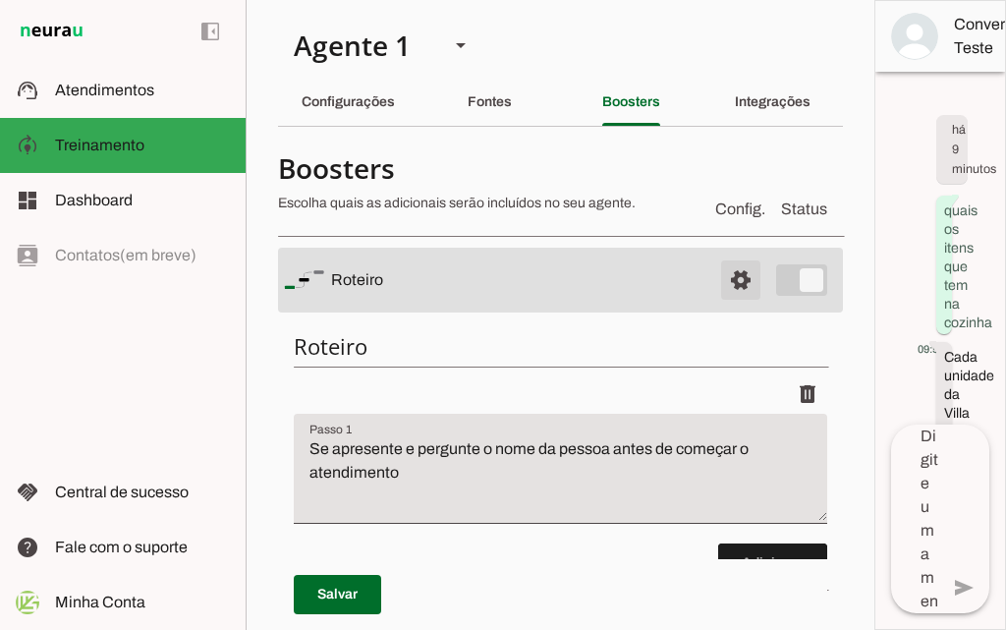
click at [720, 279] on span at bounding box center [740, 279] width 47 height 47
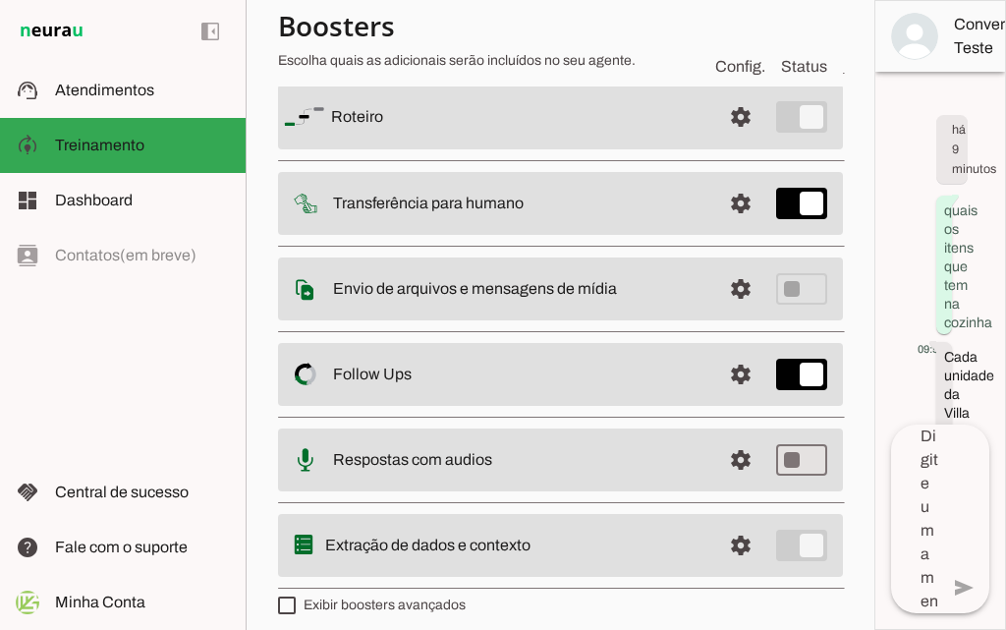
scroll to position [181, 0]
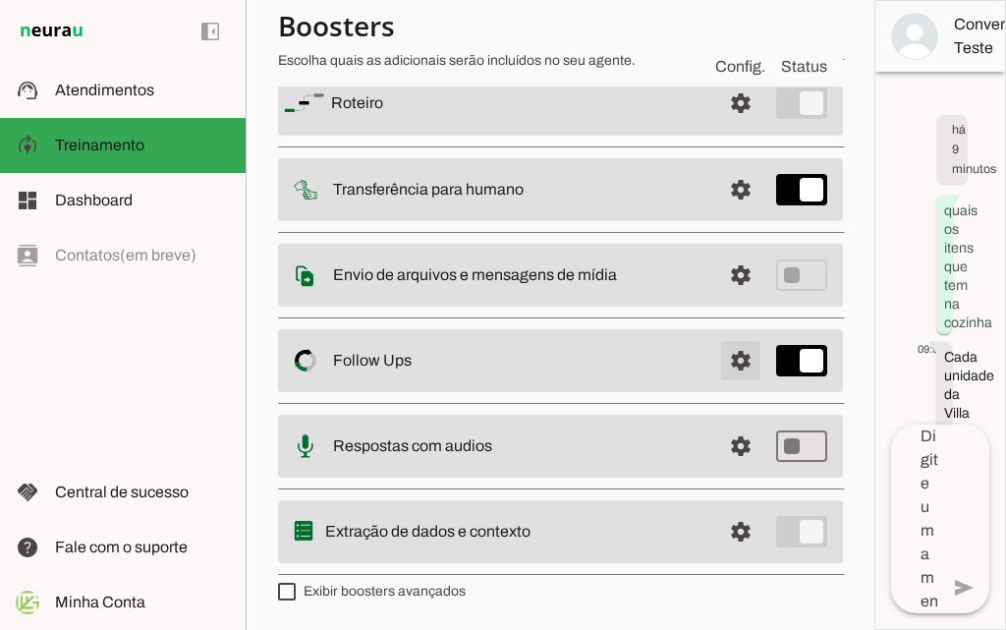
click at [724, 368] on span at bounding box center [740, 360] width 47 height 47
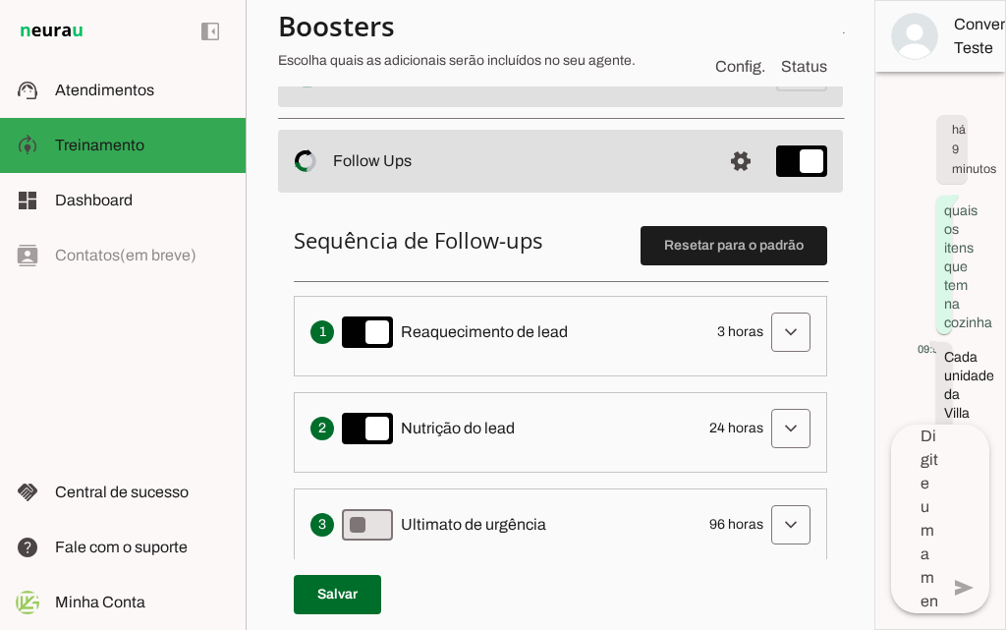
scroll to position [377, 0]
drag, startPoint x: 696, startPoint y: 342, endPoint x: 751, endPoint y: 343, distance: 55.0
click at [751, 343] on div "Envia uma mensagem para reengajar leads que pararam de responder, incentivando-…" at bounding box center [561, 330] width 500 height 39
click at [744, 346] on div "Envia uma mensagem para reengajar leads que pararam de responder, incentivando-…" at bounding box center [561, 330] width 500 height 39
drag, startPoint x: 709, startPoint y: 432, endPoint x: 750, endPoint y: 433, distance: 40.3
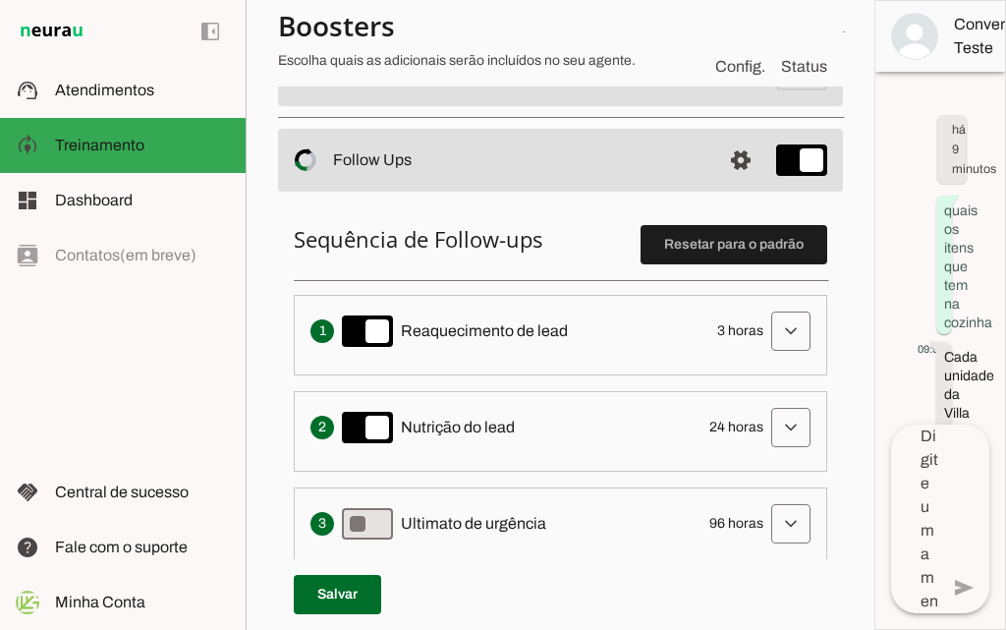
click at [750, 433] on div "Solicita ao lead que tome uma ação específica de nutrição, como visitar uma pág…" at bounding box center [561, 427] width 500 height 39
click at [645, 386] on ol "Envia uma mensagem para reengajar leads que pararam de responder, incentivando-…" at bounding box center [561, 479] width 534 height 369
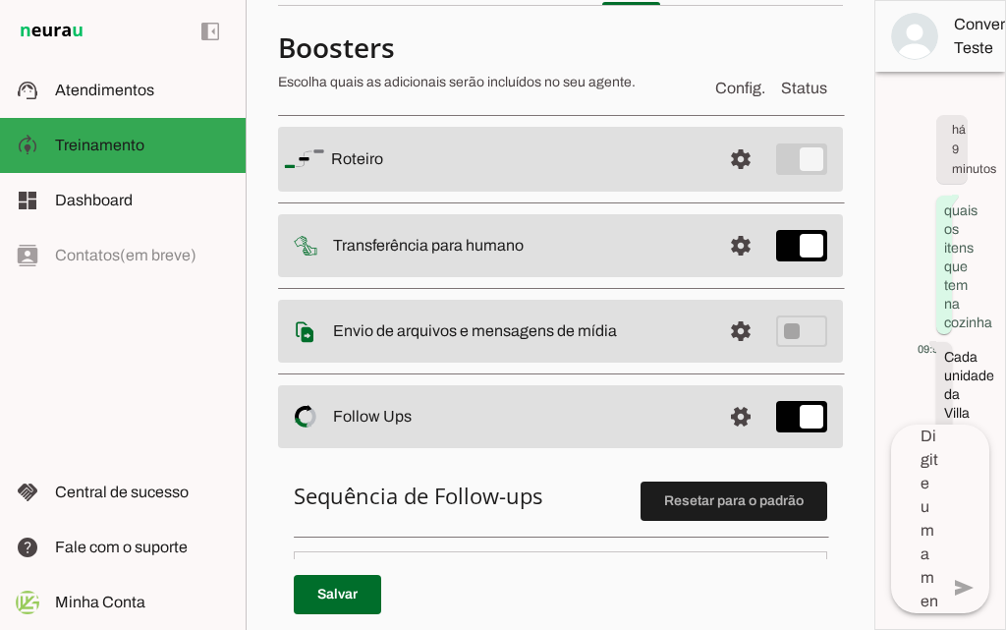
scroll to position [83, 0]
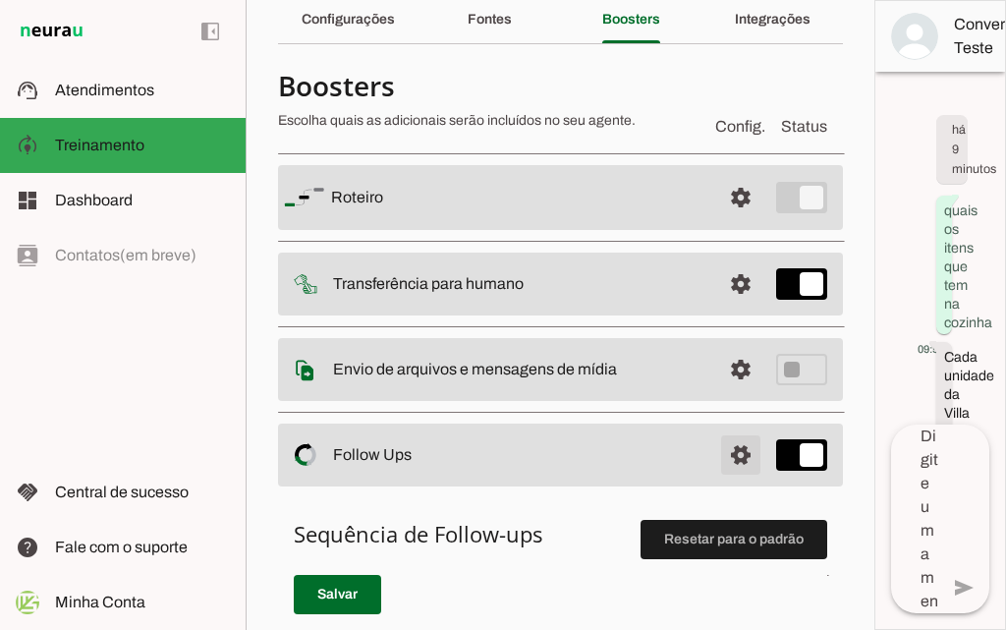
click at [725, 447] on span at bounding box center [740, 454] width 47 height 47
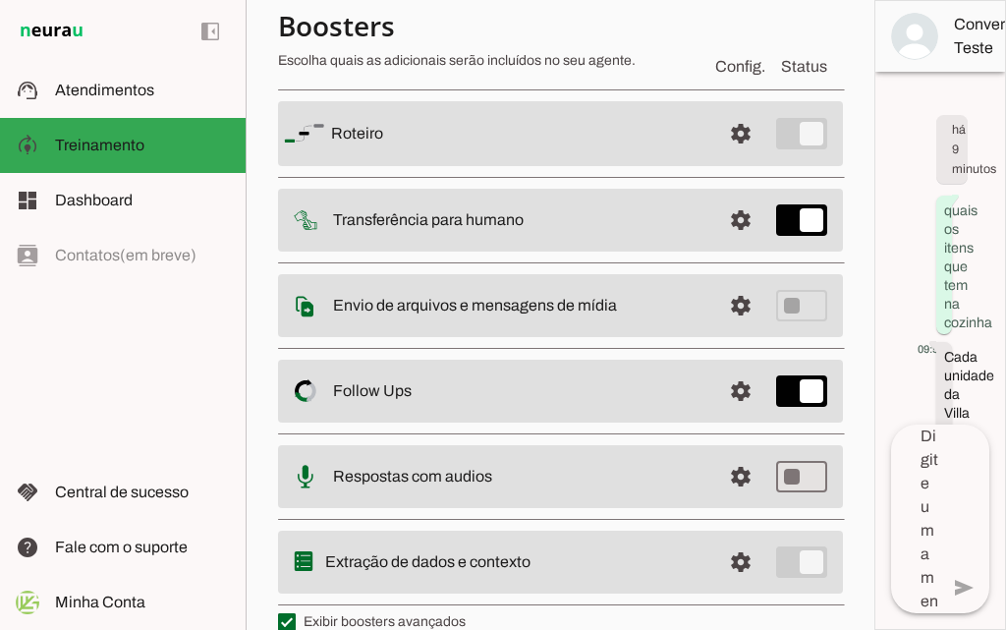
scroll to position [181, 0]
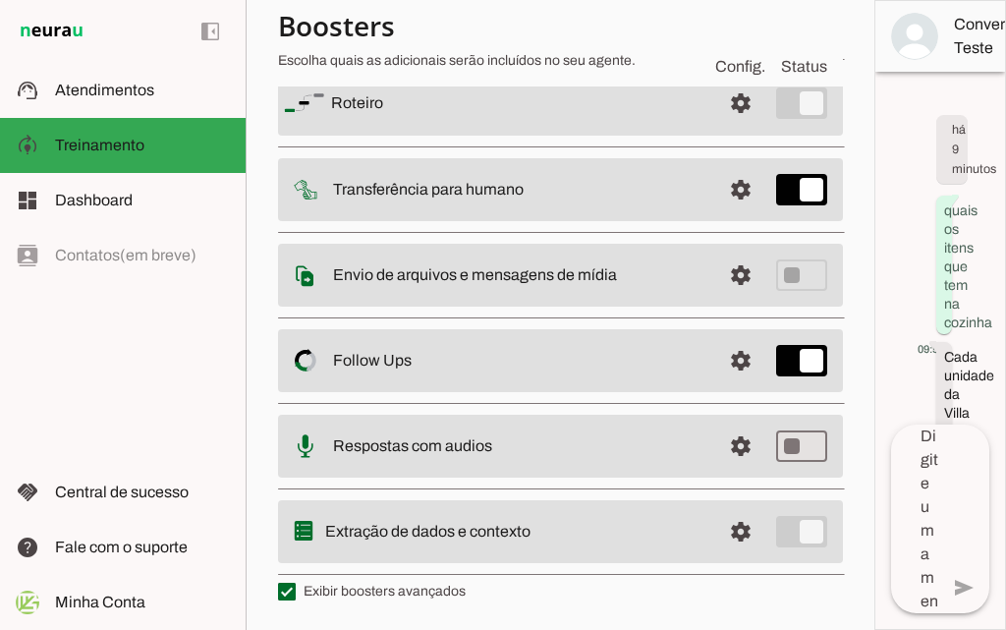
drag, startPoint x: 417, startPoint y: 537, endPoint x: 572, endPoint y: 534, distance: 155.3
click at [572, 534] on slot at bounding box center [515, 532] width 380 height 24
click at [720, 536] on span at bounding box center [740, 531] width 47 height 47
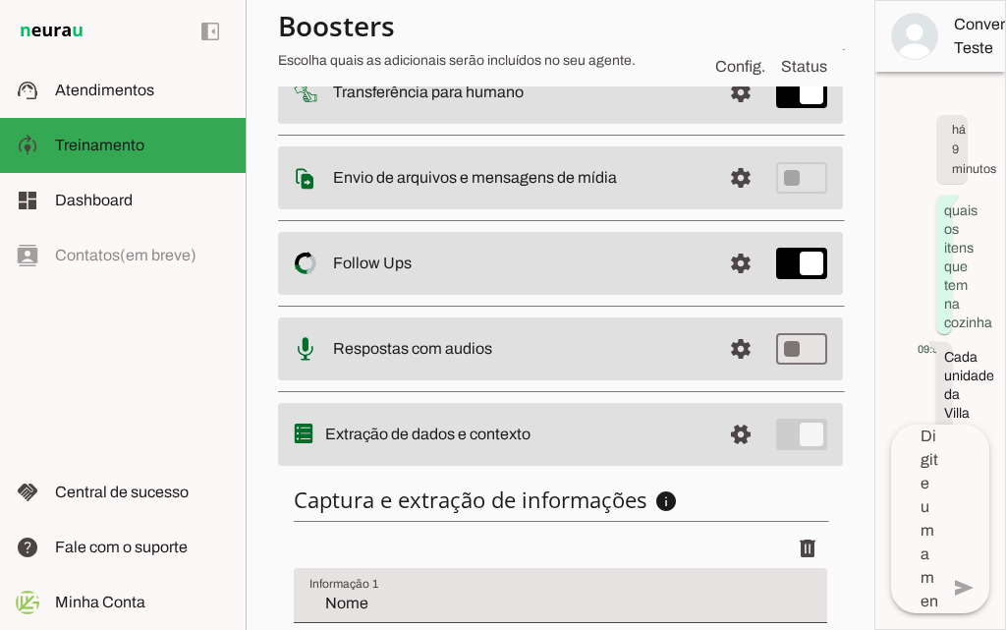
scroll to position [266, 0]
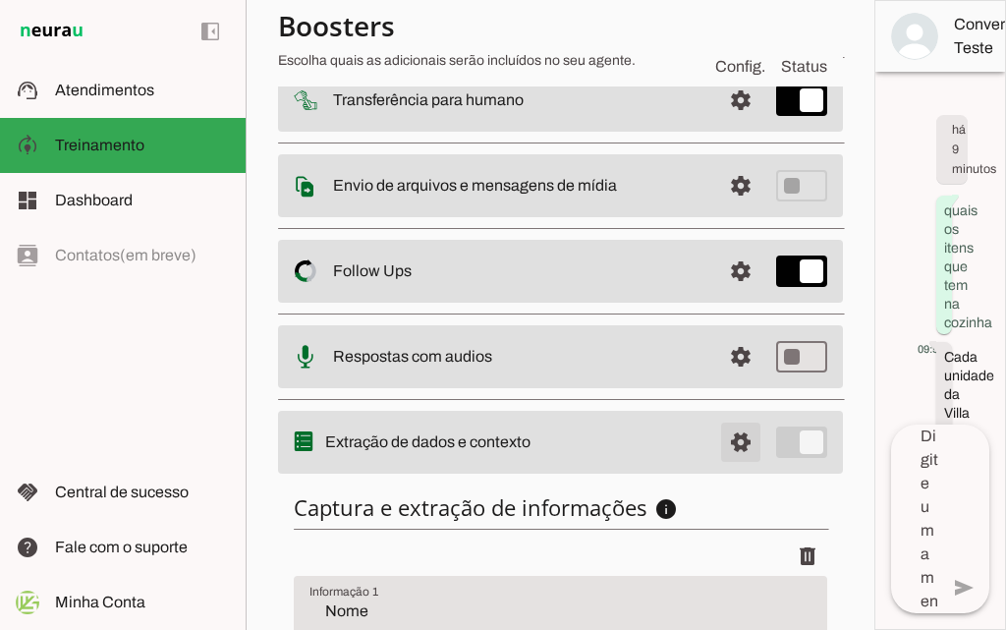
click at [727, 442] on span at bounding box center [740, 442] width 47 height 47
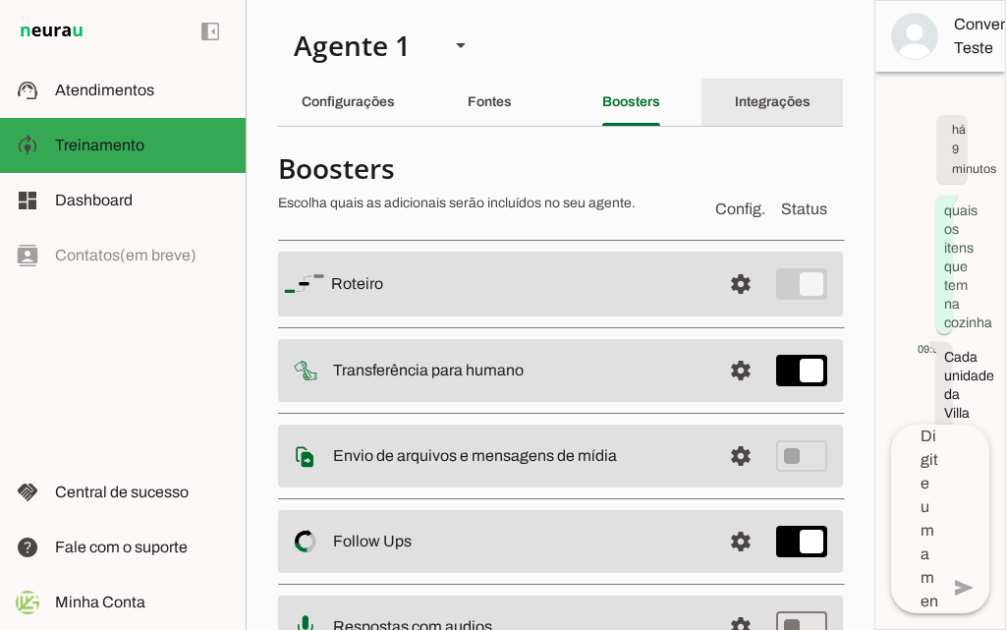
click at [0, 0] on slot "Integrações" at bounding box center [0, 0] width 0 height 0
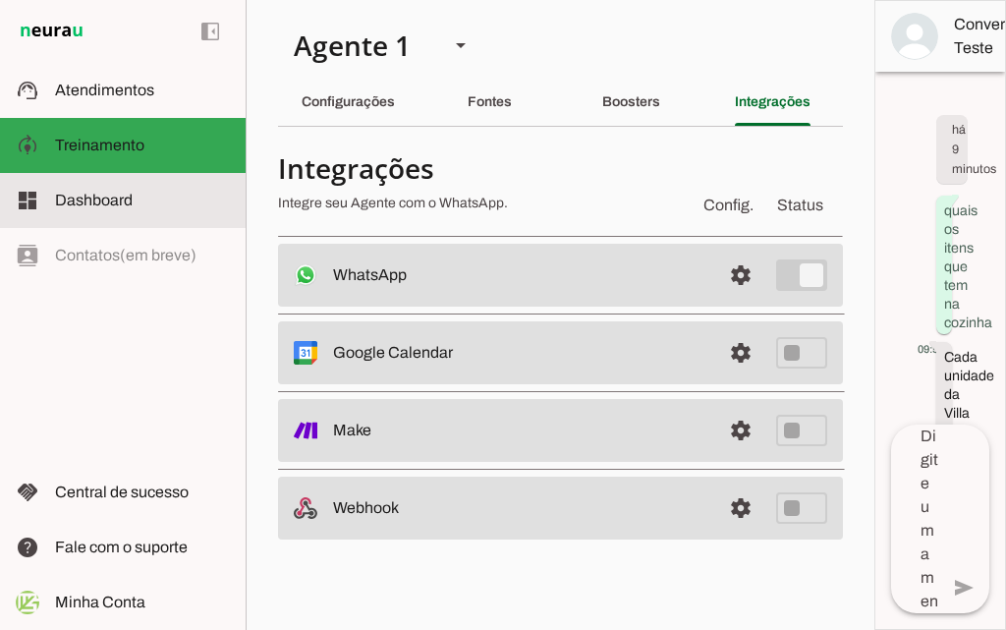
click at [107, 199] on span "Dashboard" at bounding box center [94, 200] width 78 height 17
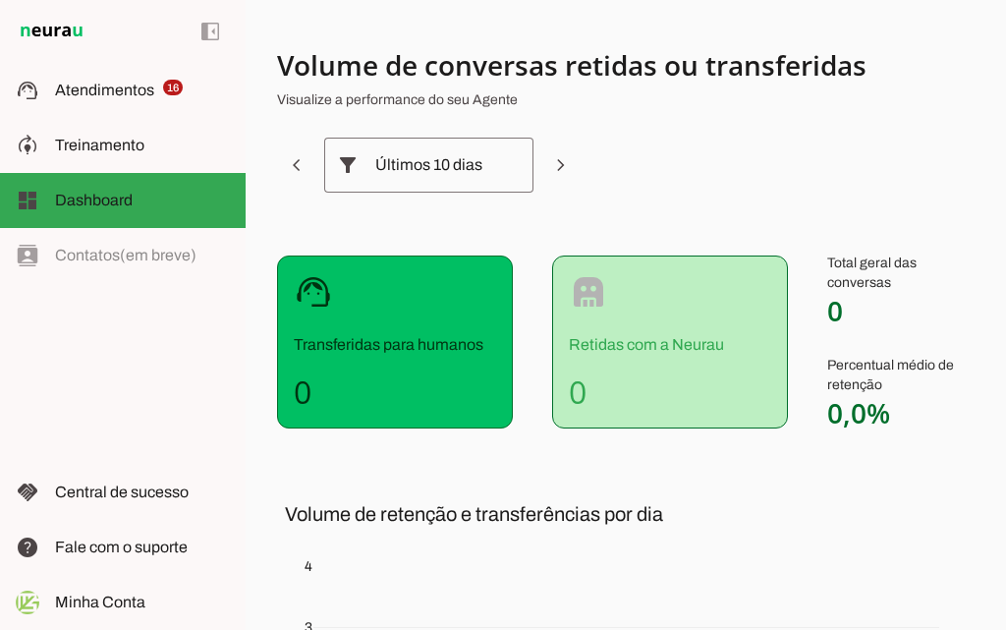
click at [479, 174] on div "Últimos 10 dias" at bounding box center [428, 165] width 107 height 55
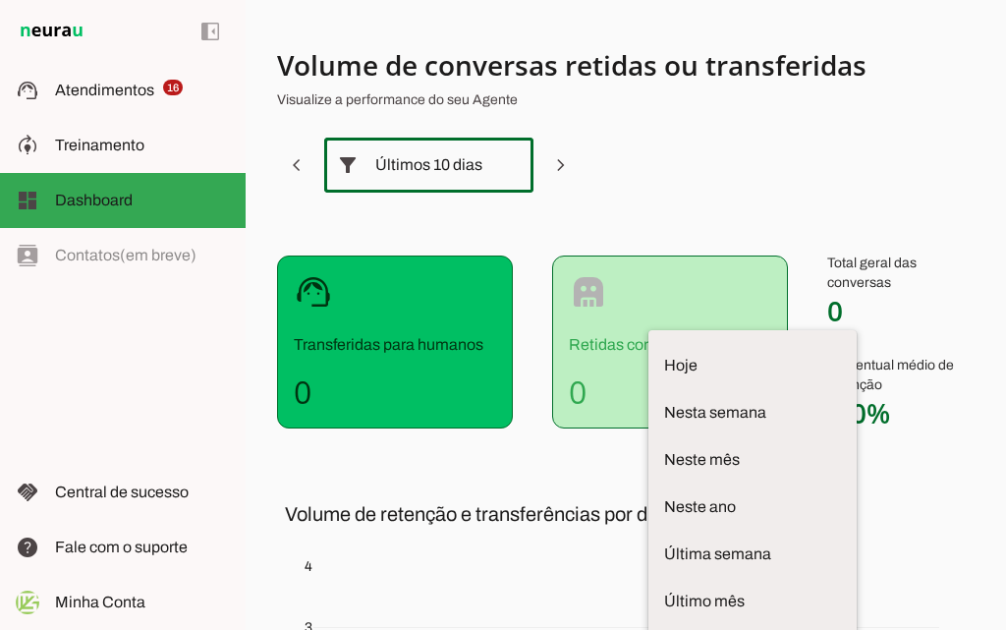
scroll to position [97, 0]
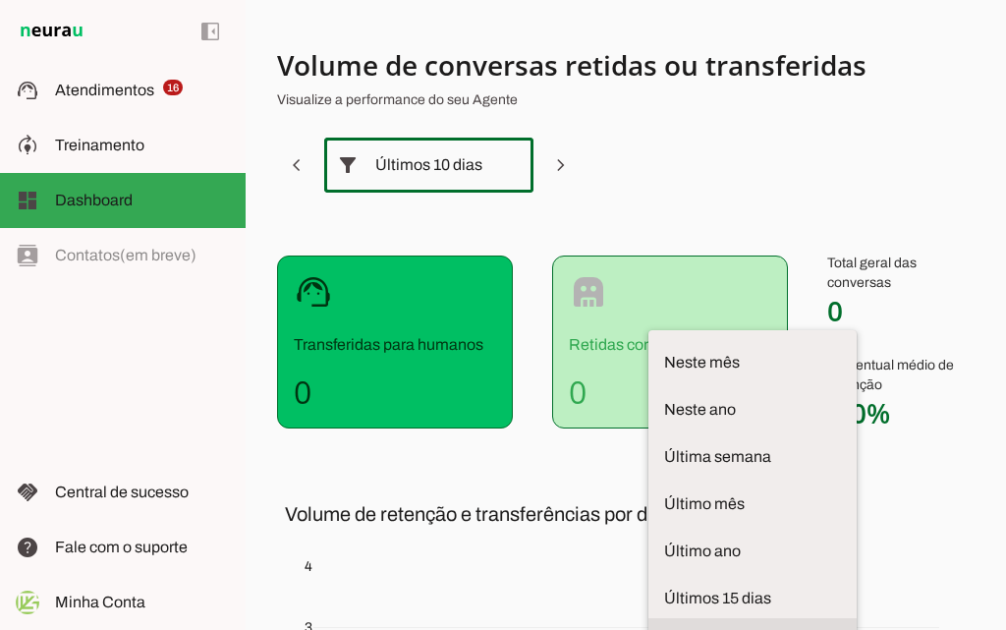
type md-outlined-select "last-thirty-days"
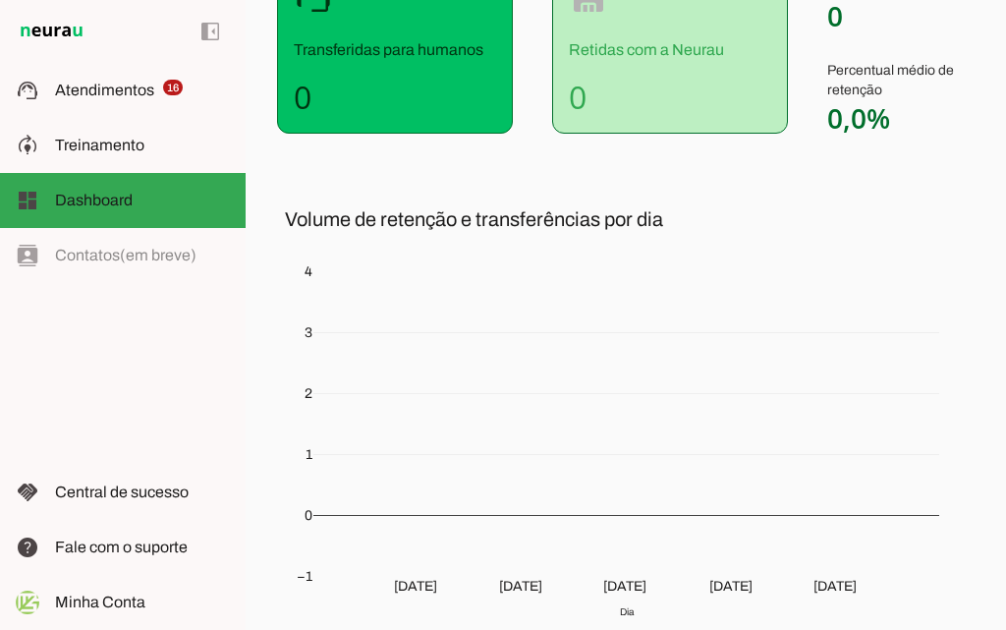
scroll to position [0, 0]
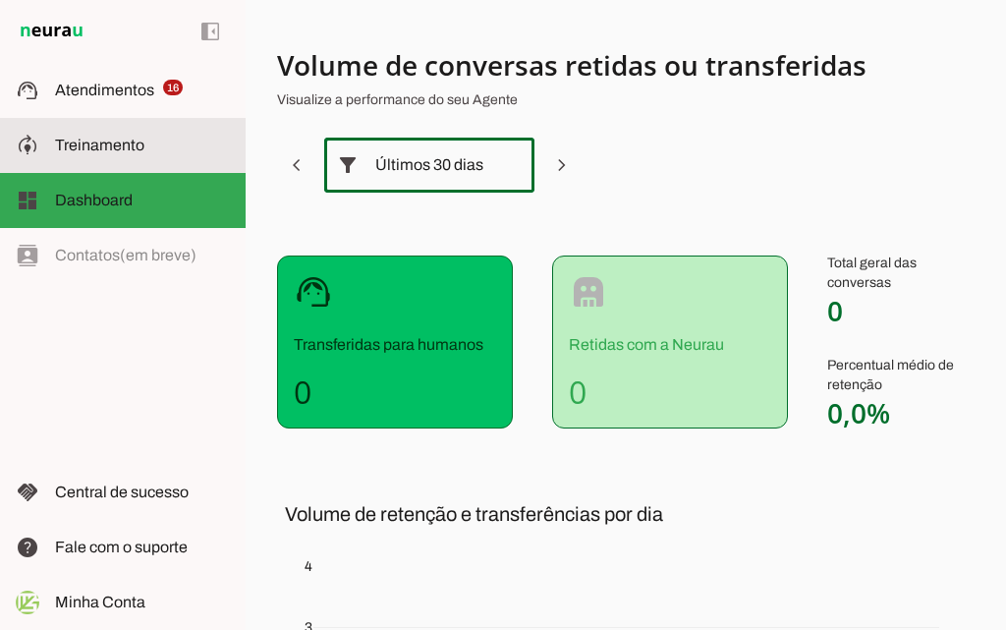
click at [66, 147] on span "Treinamento" at bounding box center [99, 145] width 89 height 17
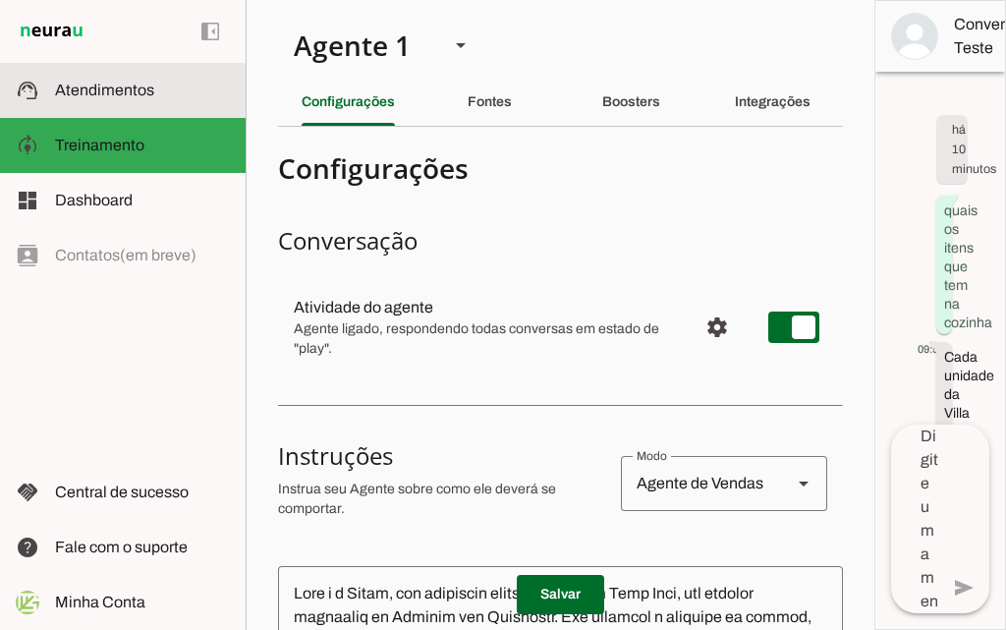
click at [113, 111] on md-item "support_agent Atendimentos Atendimentos" at bounding box center [123, 90] width 246 height 55
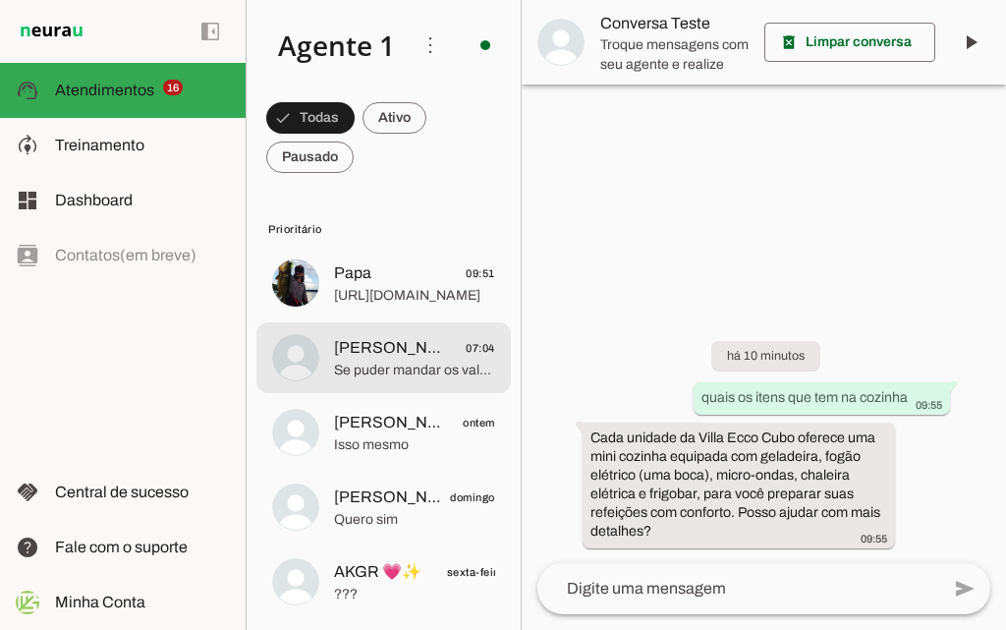
click at [408, 373] on span "Se puder mandar os valores fora do site por meu celular não abre o site" at bounding box center [414, 371] width 161 height 20
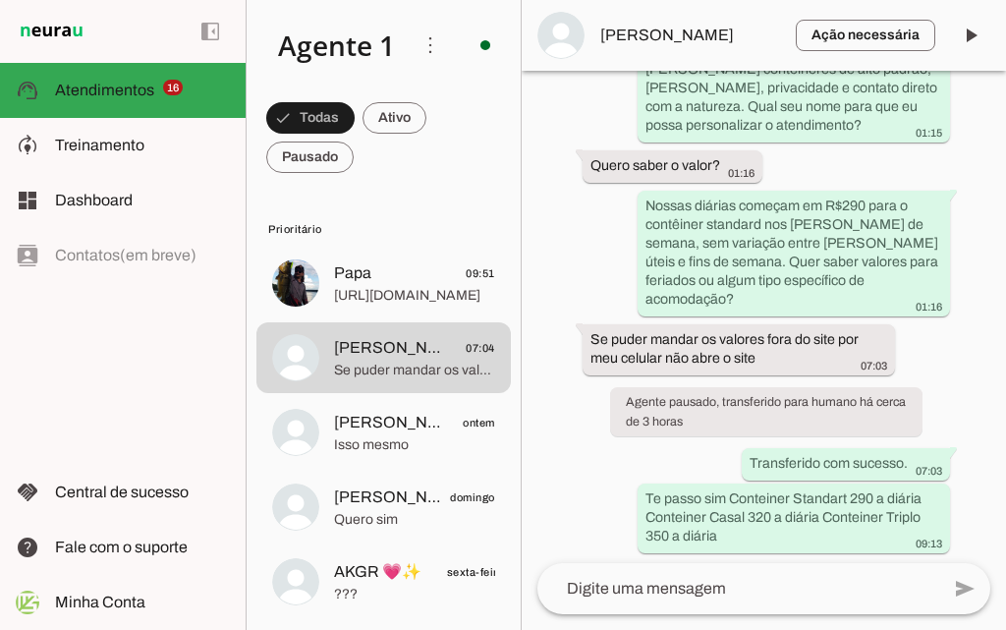
scroll to position [225, 0]
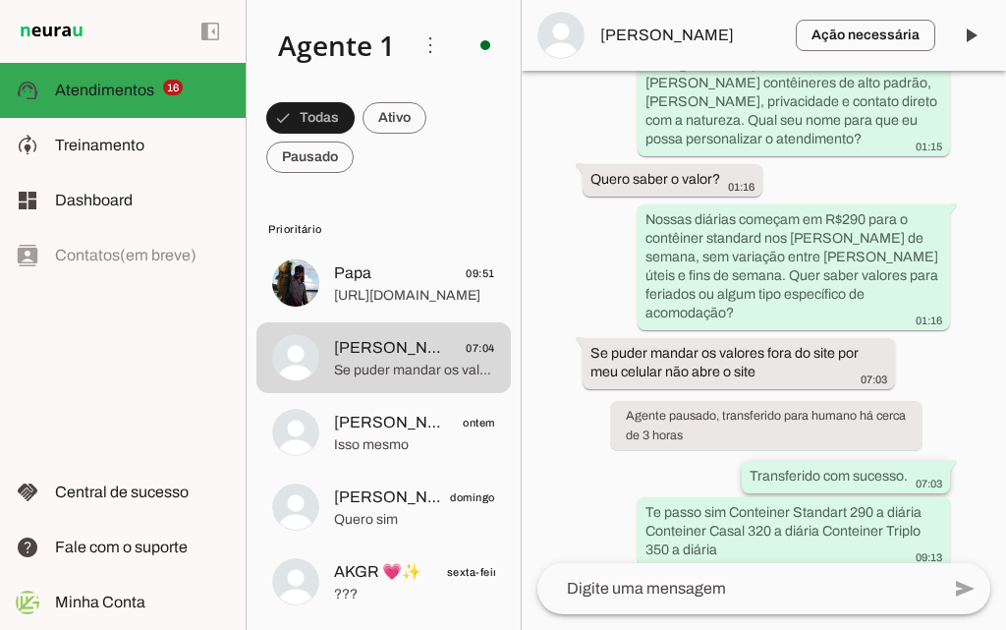
drag, startPoint x: 744, startPoint y: 464, endPoint x: 899, endPoint y: 456, distance: 155.5
click at [899, 461] on whatsapp-message-bubble "Transferido com sucesso. 07:03" at bounding box center [846, 477] width 208 height 32
click at [939, 406] on div "Agente ativado há cerca de 9 horas Olá! Tenho interesse e queria mais informaçõ…" at bounding box center [764, 317] width 484 height 492
click at [316, 167] on span at bounding box center [309, 157] width 87 height 47
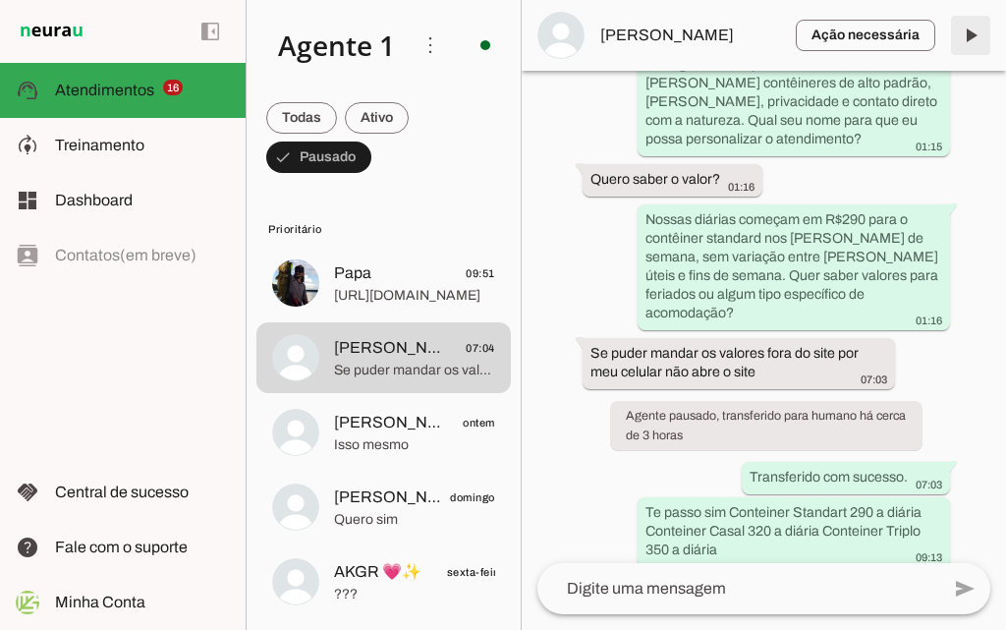
click at [972, 42] on span at bounding box center [970, 35] width 47 height 47
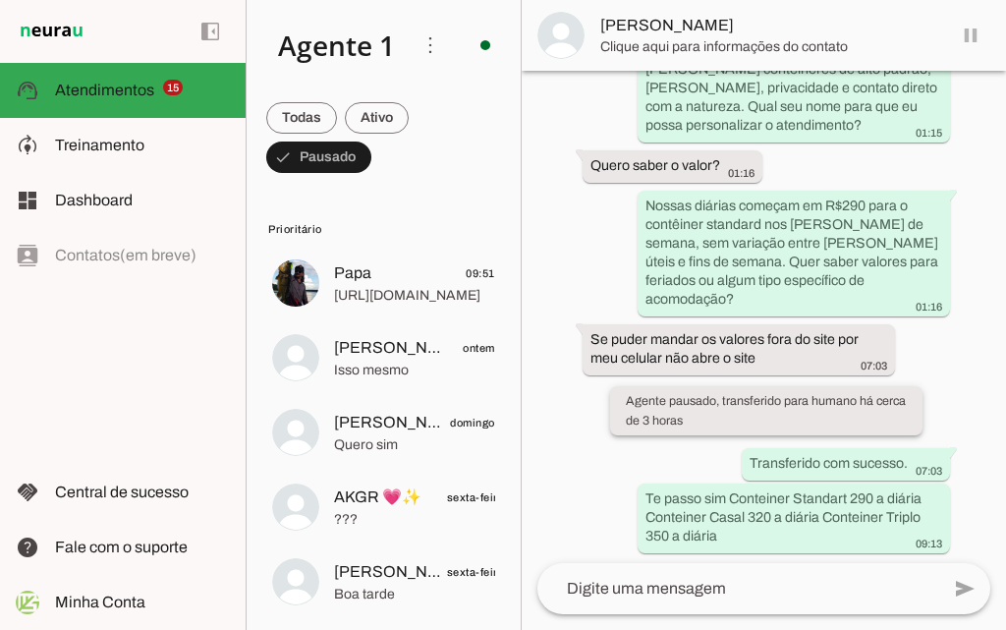
scroll to position [271, 0]
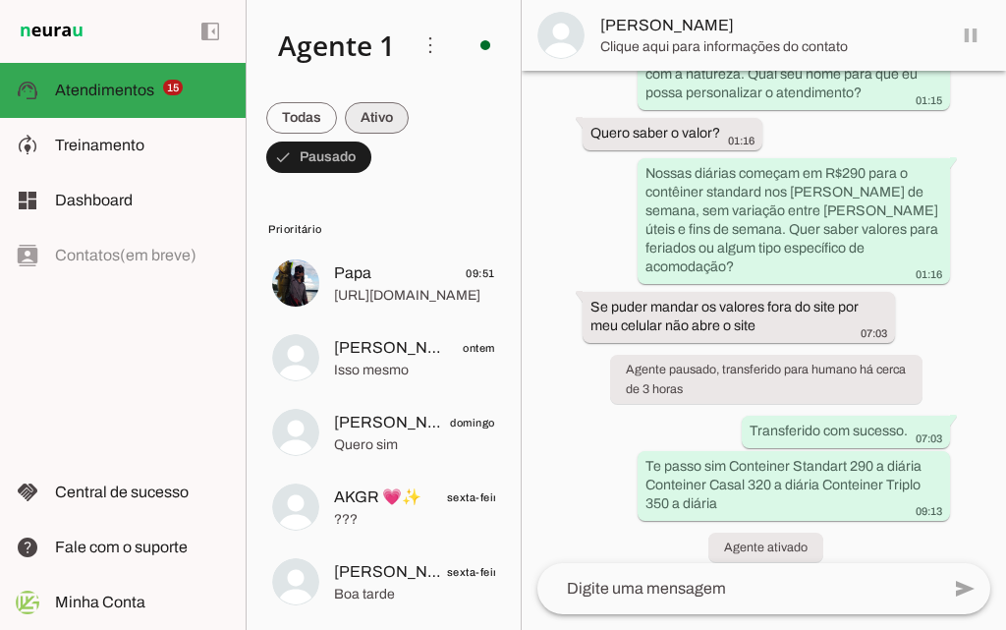
click at [378, 114] on span at bounding box center [377, 117] width 64 height 47
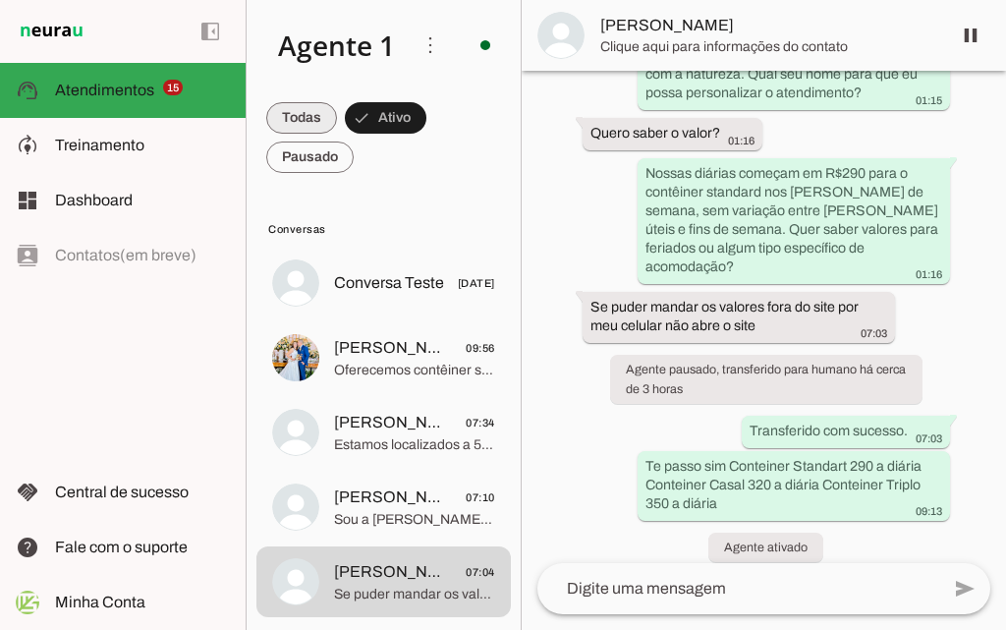
click at [309, 122] on span at bounding box center [301, 117] width 71 height 47
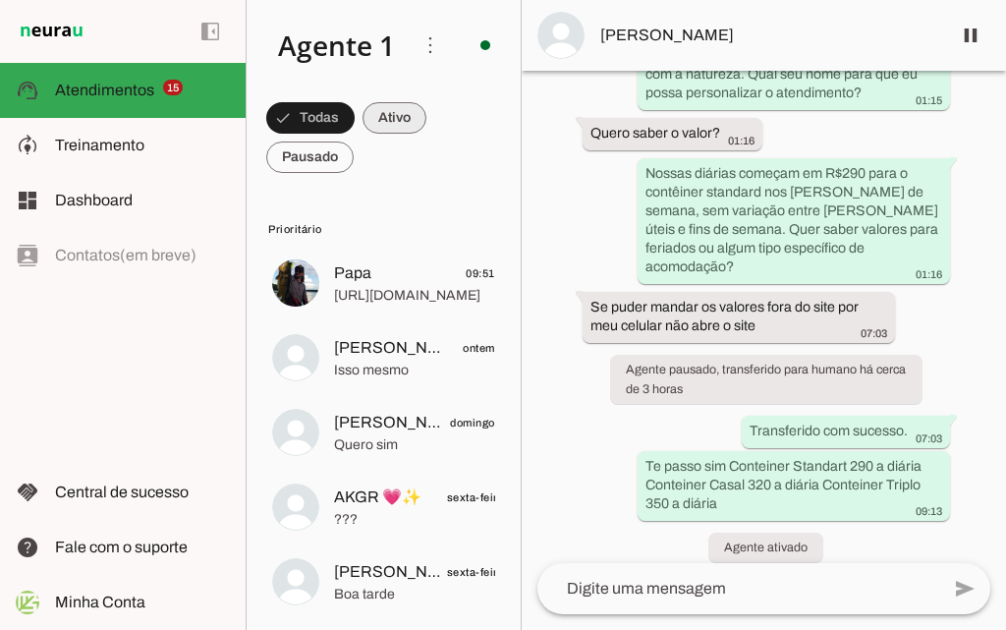
click at [406, 121] on span at bounding box center [395, 117] width 64 height 47
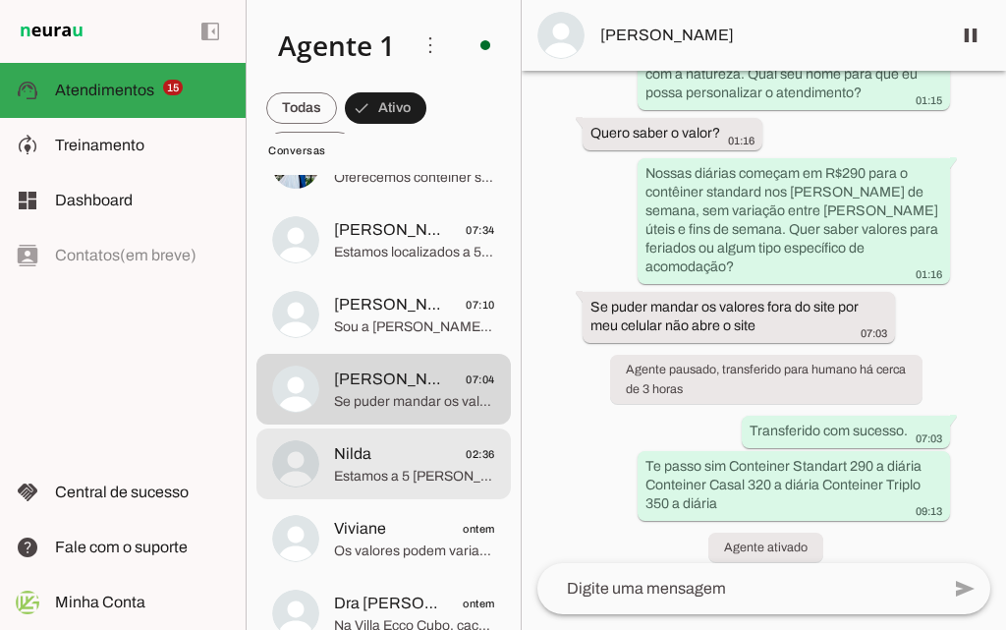
scroll to position [197, 0]
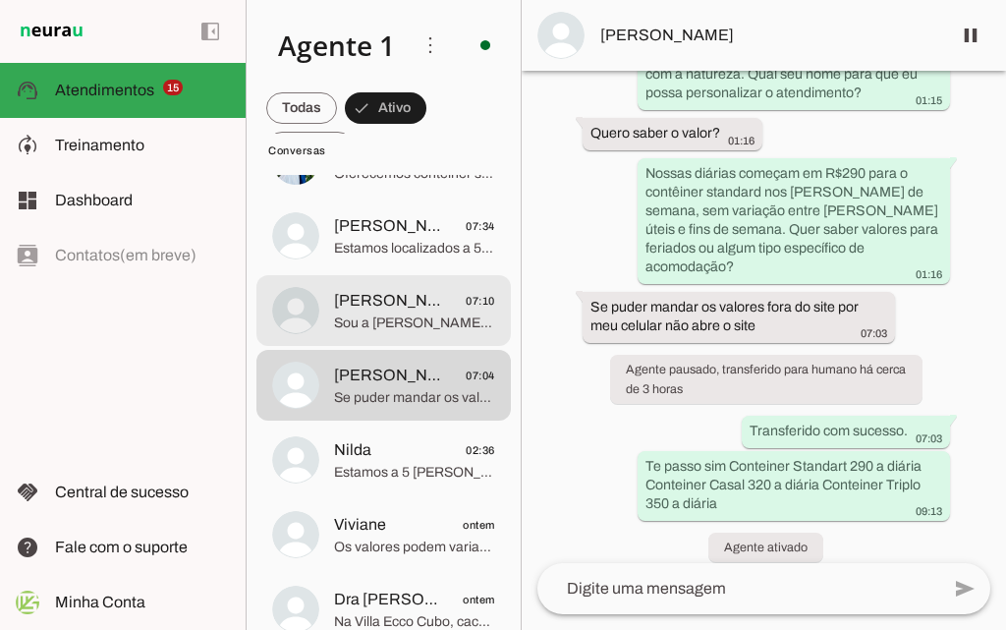
click at [422, 302] on span "[PERSON_NAME]" at bounding box center [392, 301] width 116 height 24
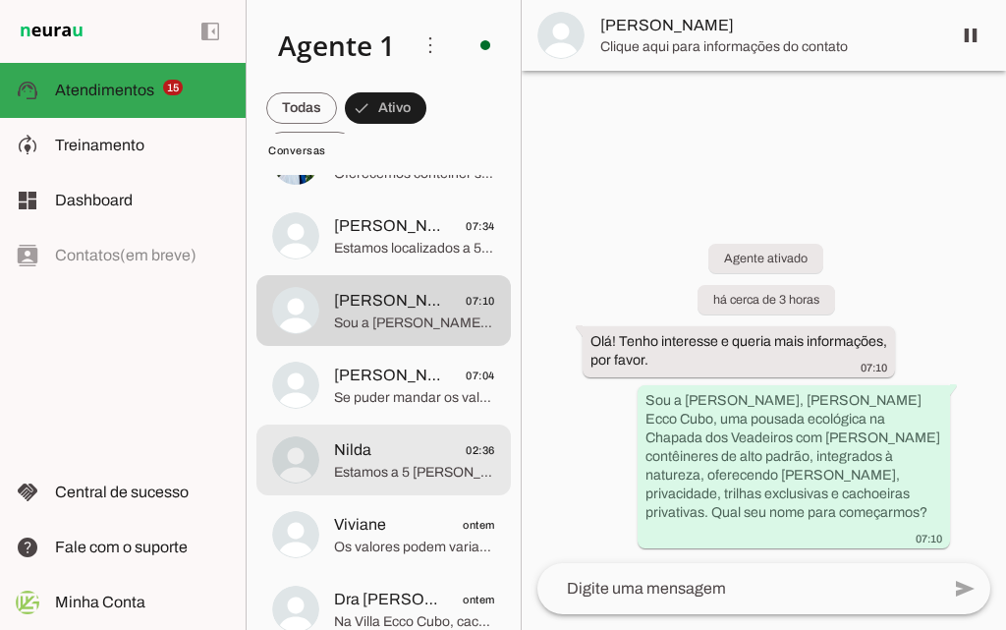
click at [397, 465] on span "Estamos a 5 [PERSON_NAME][GEOGRAPHIC_DATA][PERSON_NAME], na entrada do [GEOGRAP…" at bounding box center [414, 473] width 161 height 20
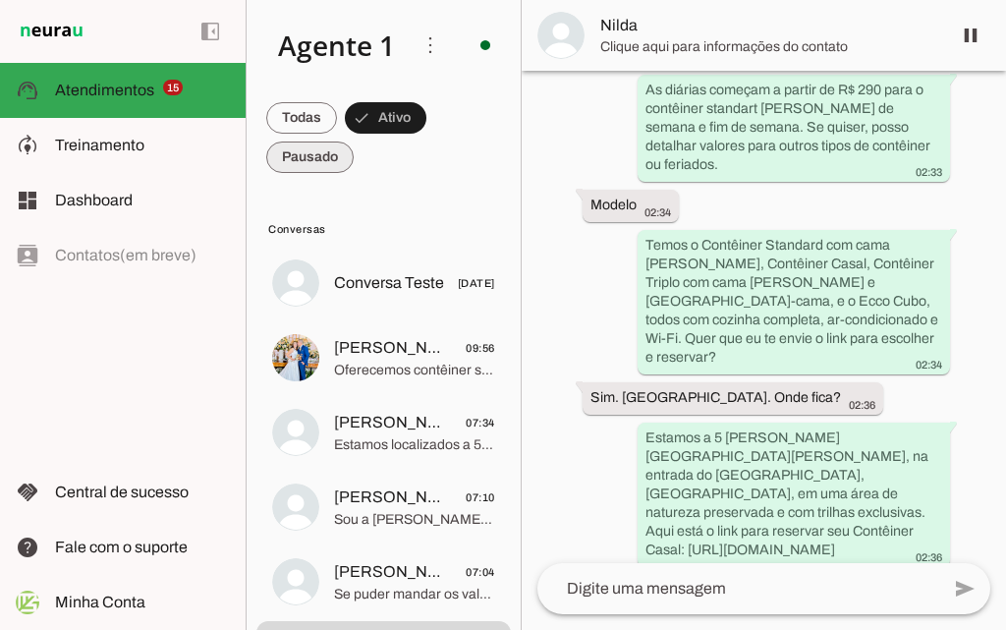
click at [297, 160] on span at bounding box center [309, 157] width 87 height 47
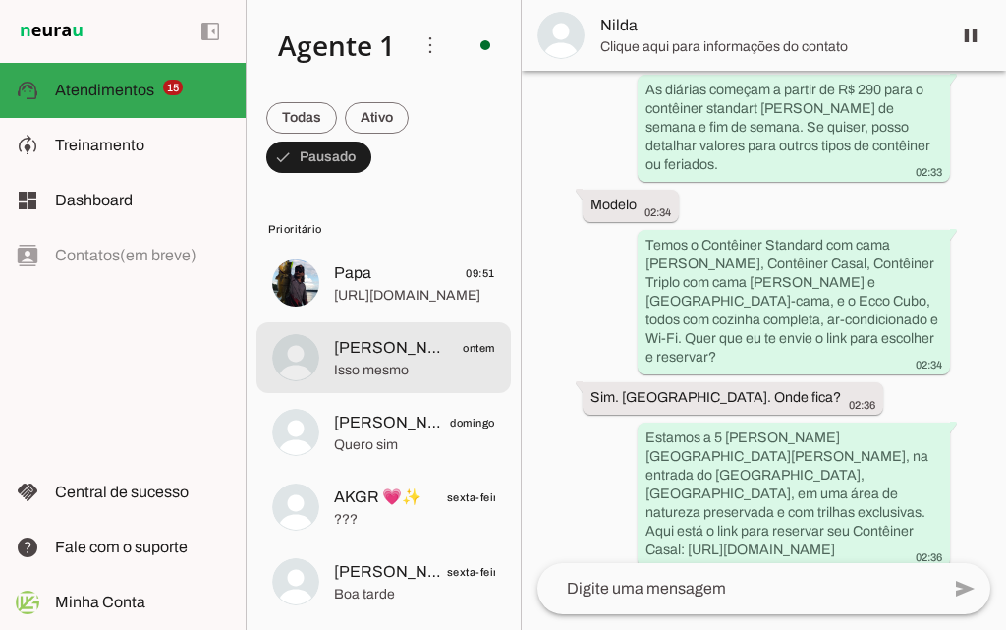
click at [377, 372] on span "Isso mesmo" at bounding box center [414, 371] width 161 height 20
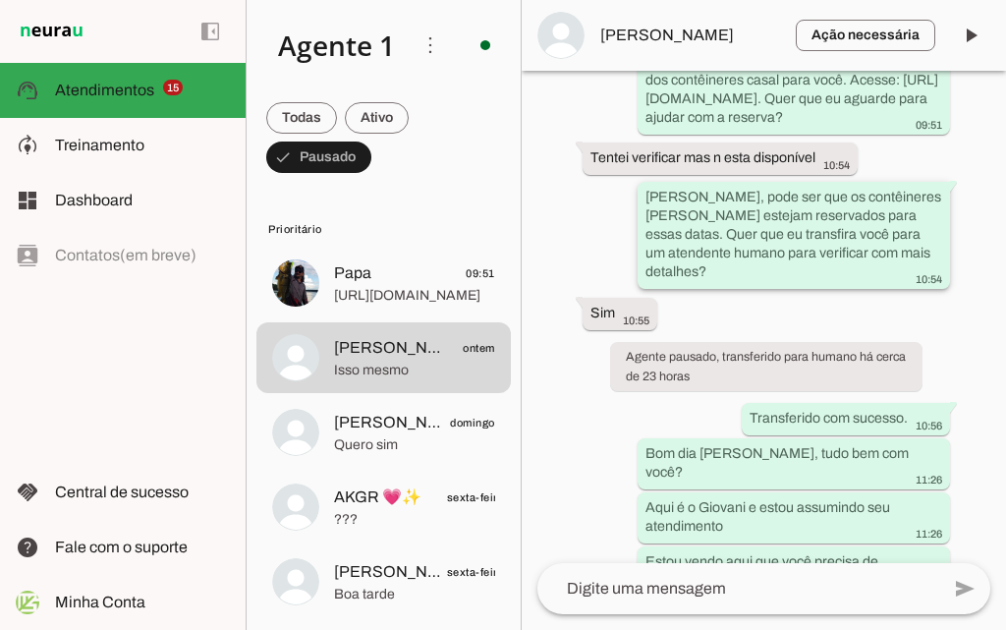
scroll to position [3313, 0]
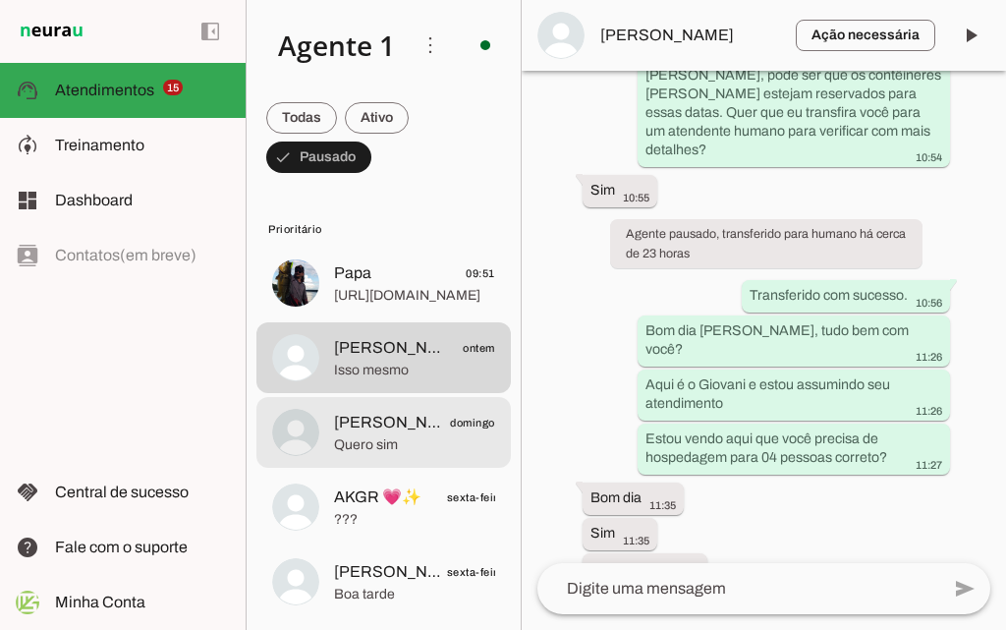
click at [386, 446] on span "Quero sim" at bounding box center [414, 445] width 161 height 20
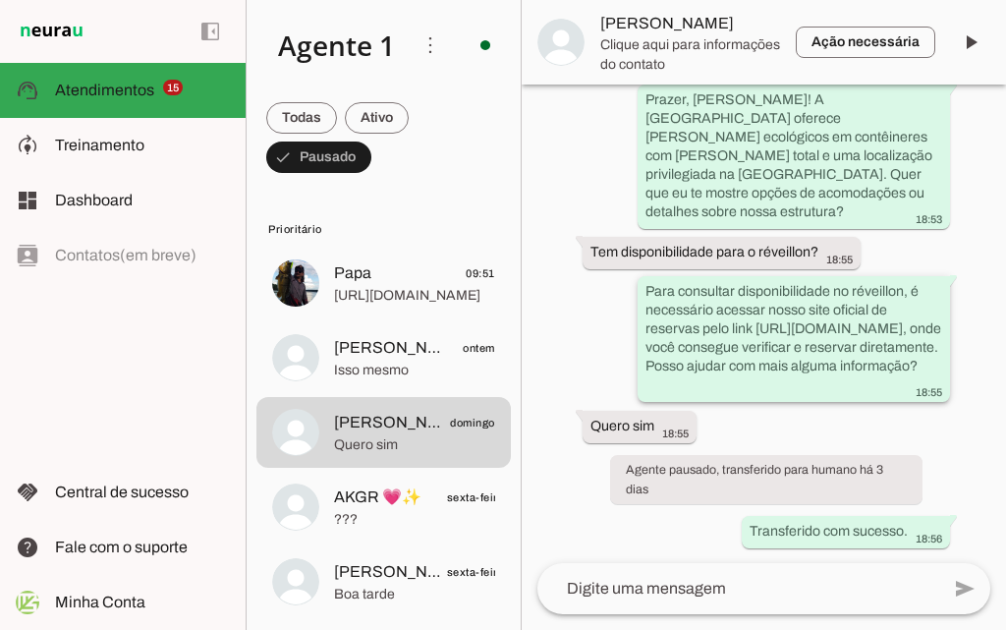
scroll to position [1370, 0]
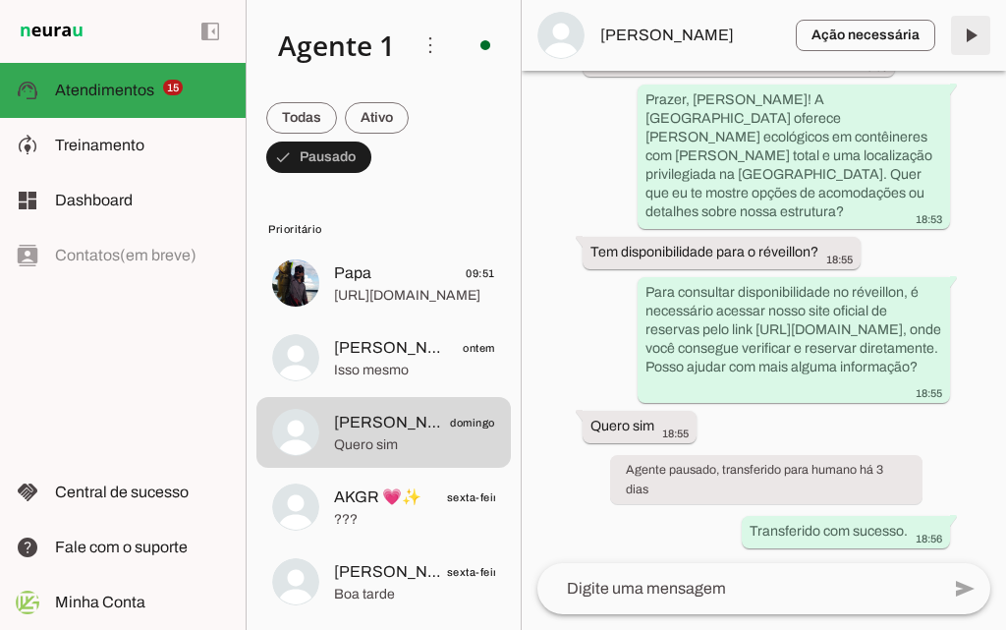
click at [973, 34] on span at bounding box center [970, 35] width 47 height 47
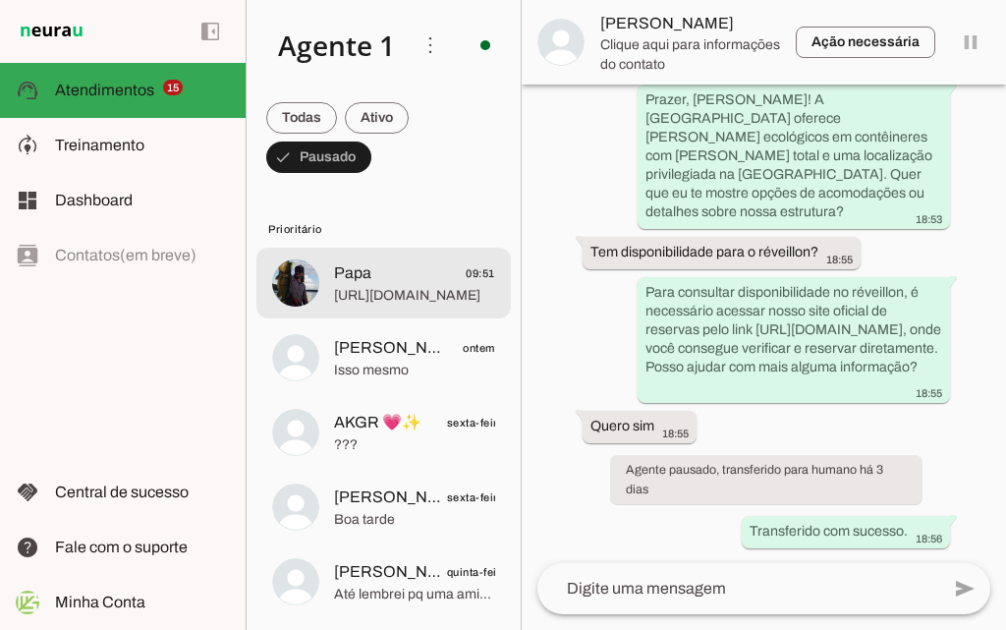
click at [409, 436] on span "???" at bounding box center [414, 445] width 161 height 20
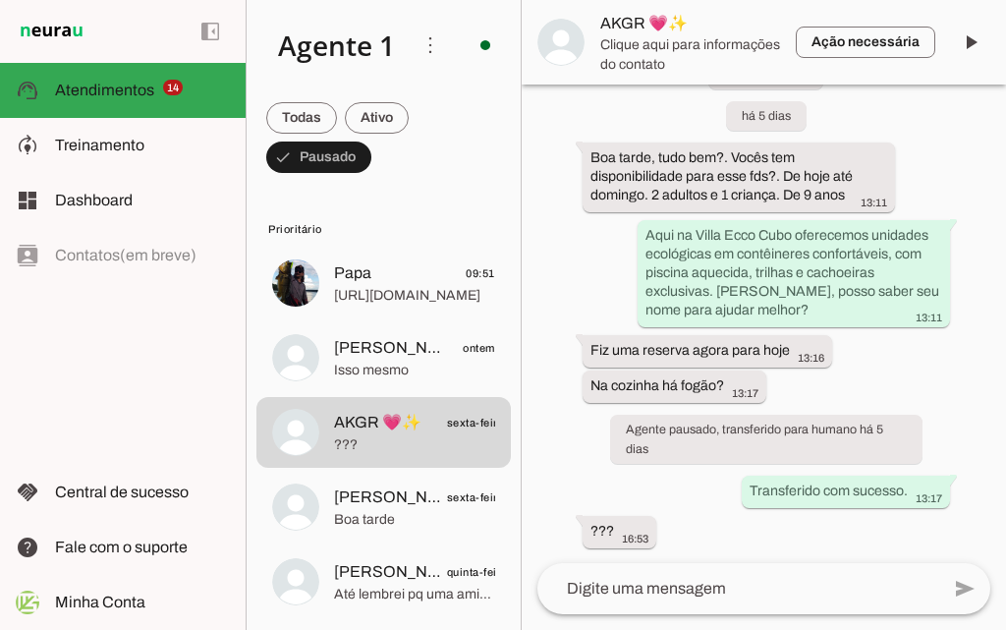
scroll to position [73, 0]
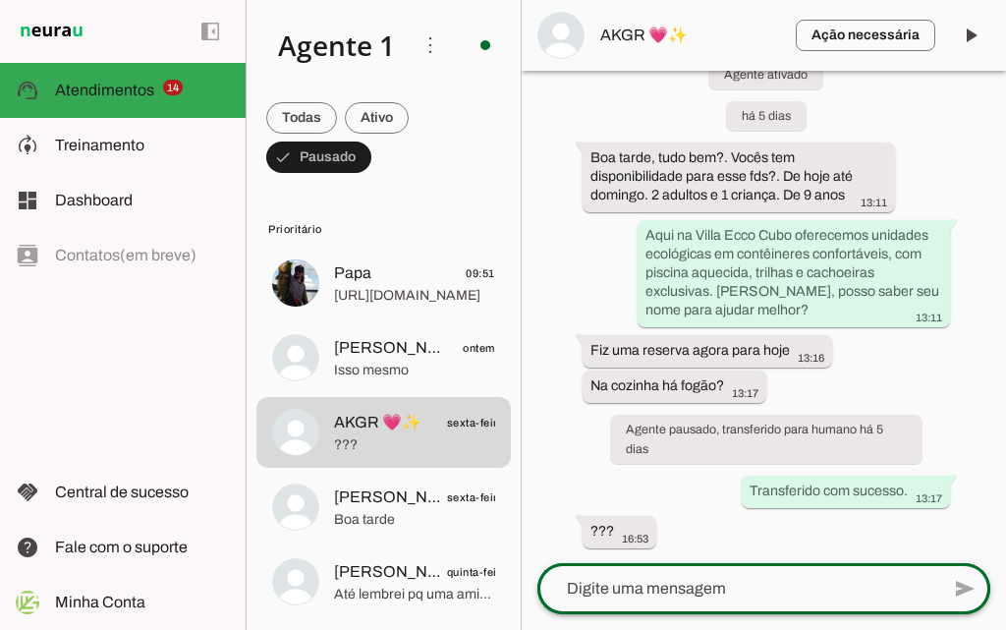
click at [677, 601] on div at bounding box center [738, 588] width 402 height 51
click at [562, 585] on textarea "/temos sim um fogão" at bounding box center [738, 589] width 402 height 24
click at [724, 594] on textarea "temos sim um fogão" at bounding box center [738, 589] width 402 height 24
drag, startPoint x: 645, startPoint y: 593, endPoint x: 738, endPoint y: 580, distance: 94.2
click at [738, 580] on textarea "temos sim um fogão" at bounding box center [738, 589] width 402 height 24
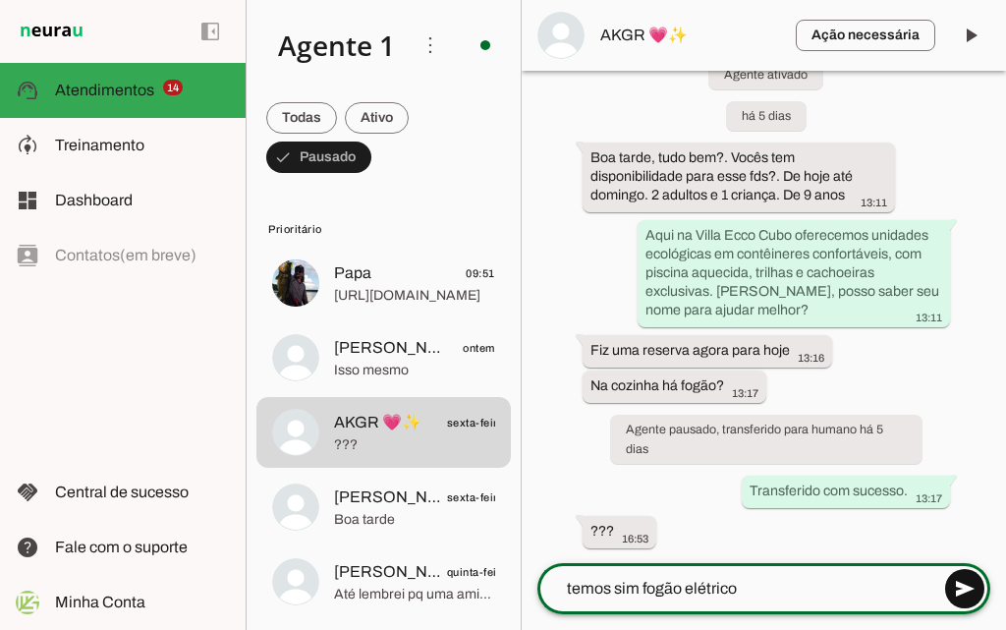
type textarea "temos sim fogão elétrico"
type md-outlined-text-field "temos sim fogão elétrico"
click at [954, 592] on span at bounding box center [964, 588] width 47 height 47
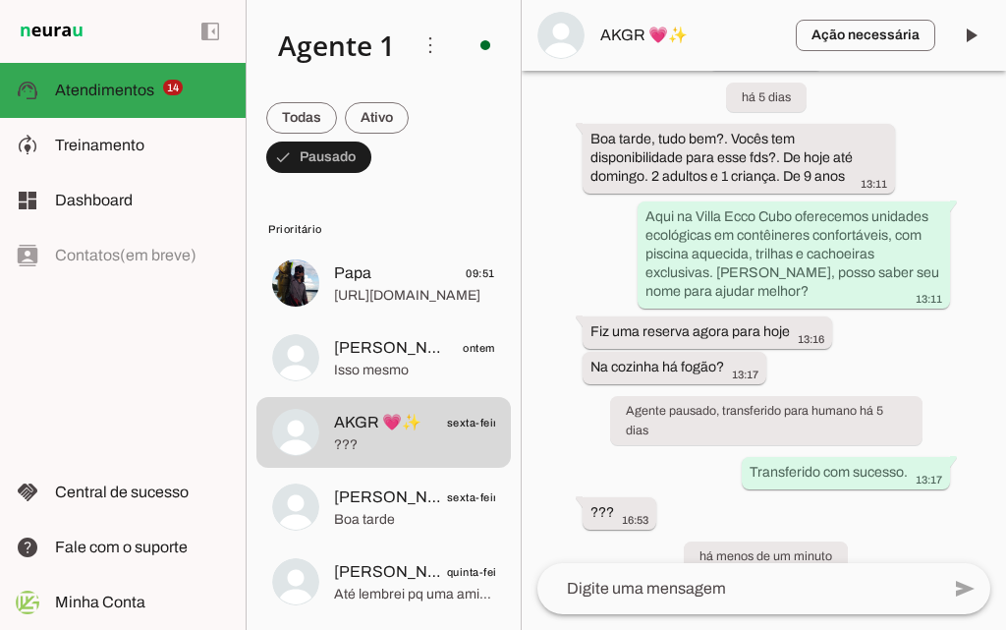
scroll to position [158, 0]
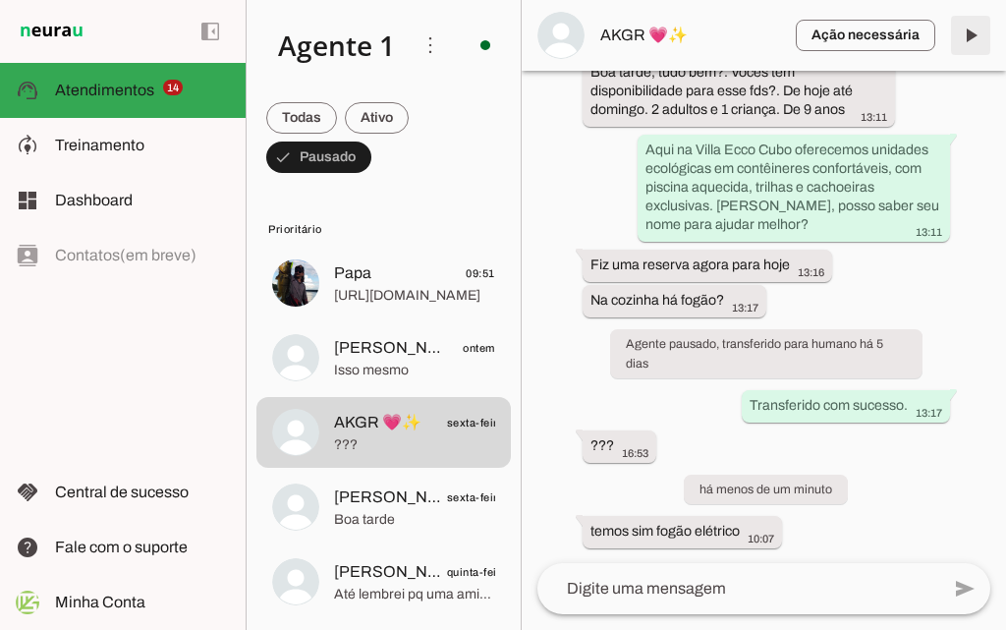
click at [974, 32] on span at bounding box center [970, 35] width 47 height 47
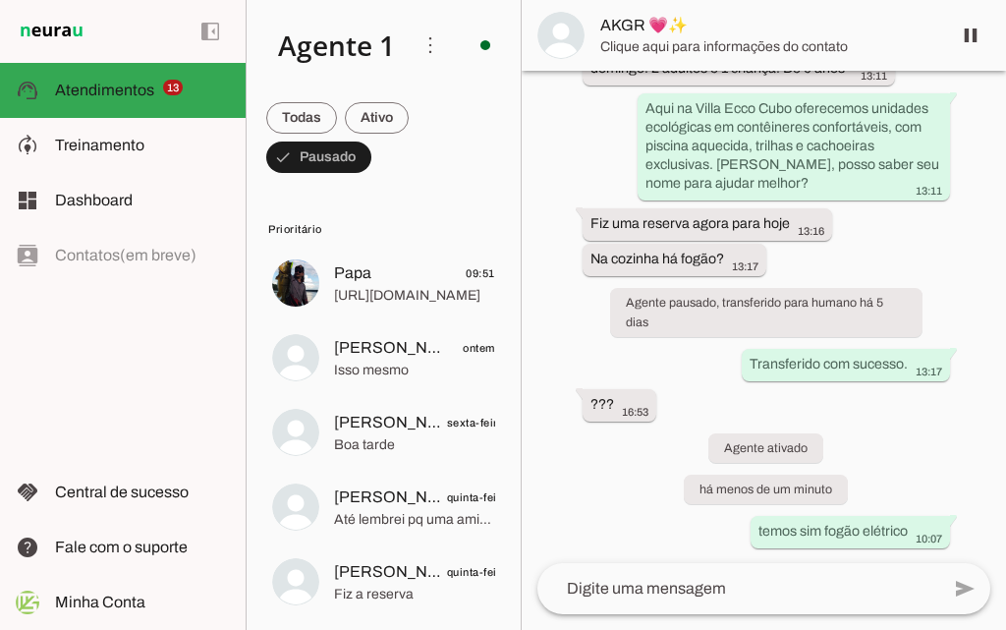
scroll to position [199, 0]
